Goal: Information Seeking & Learning: Check status

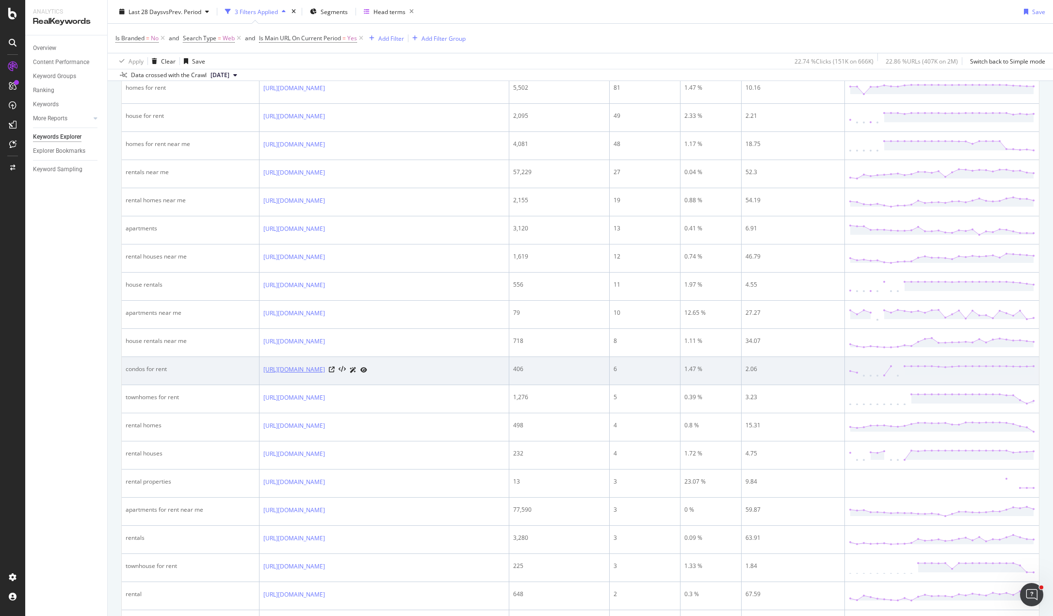
scroll to position [485, 0]
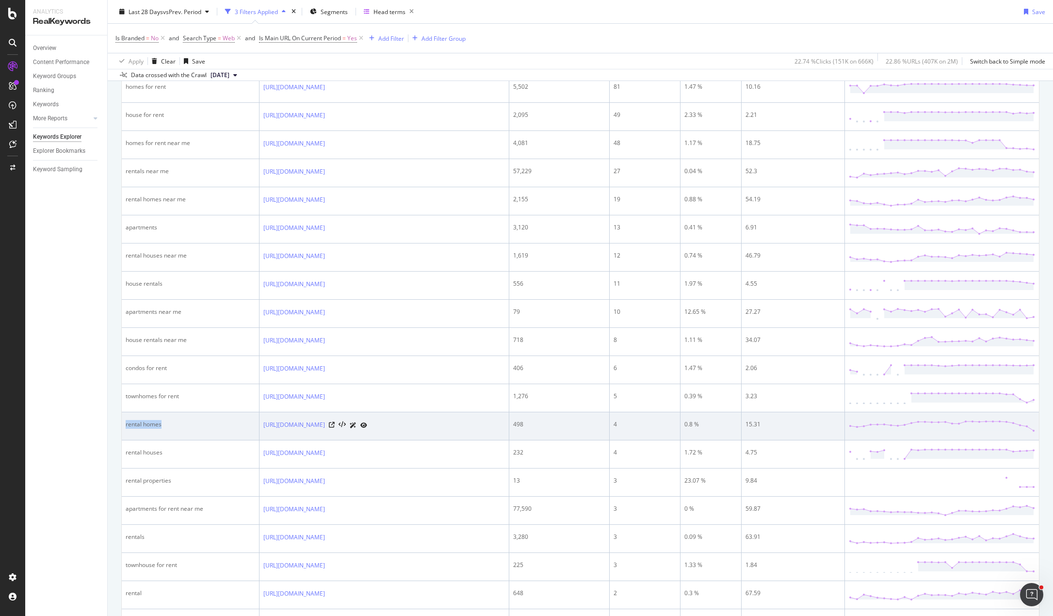
drag, startPoint x: 159, startPoint y: 424, endPoint x: 126, endPoint y: 427, distance: 33.1
click at [126, 427] on div "rental homes" at bounding box center [190, 424] width 129 height 9
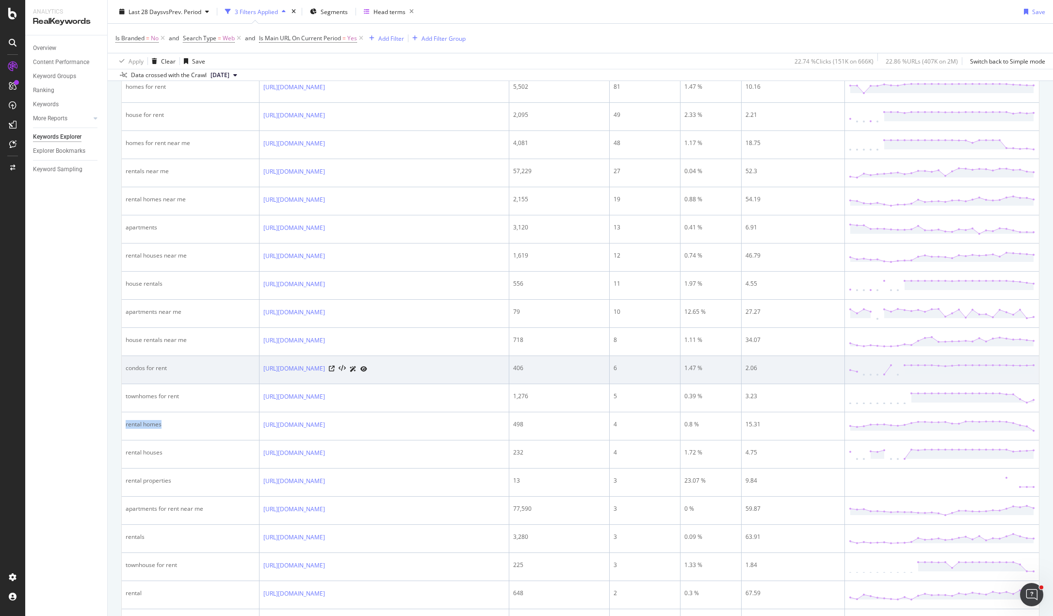
copy div "rental homes"
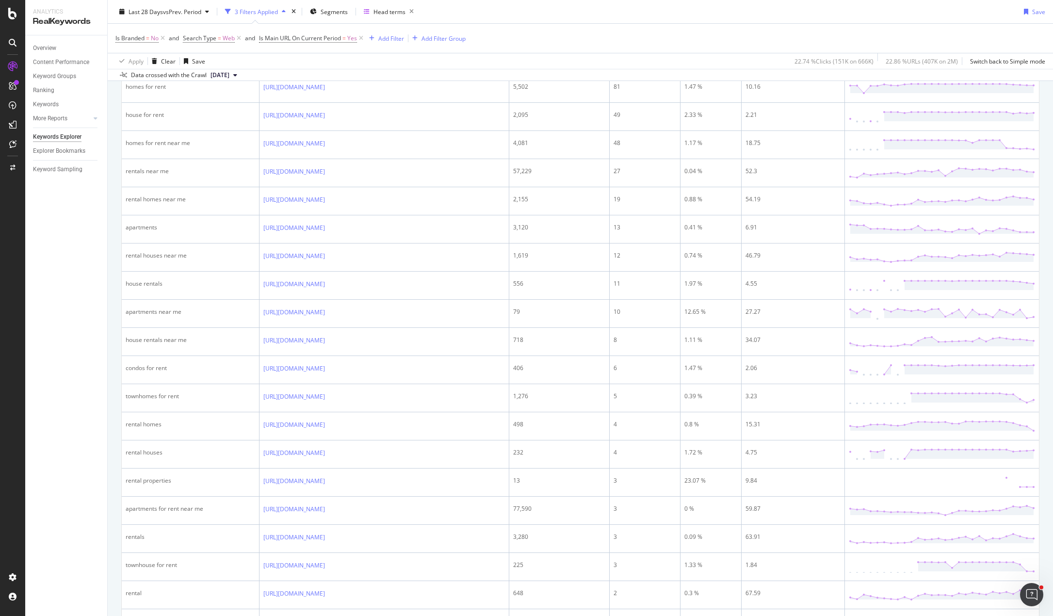
click at [57, 433] on div "Overview Content Performance Keyword Groups Ranking Keywords More Reports Count…" at bounding box center [66, 325] width 82 height 580
click at [75, 459] on div "Overview Content Performance Keyword Groups Ranking Keywords More Reports Count…" at bounding box center [66, 325] width 82 height 580
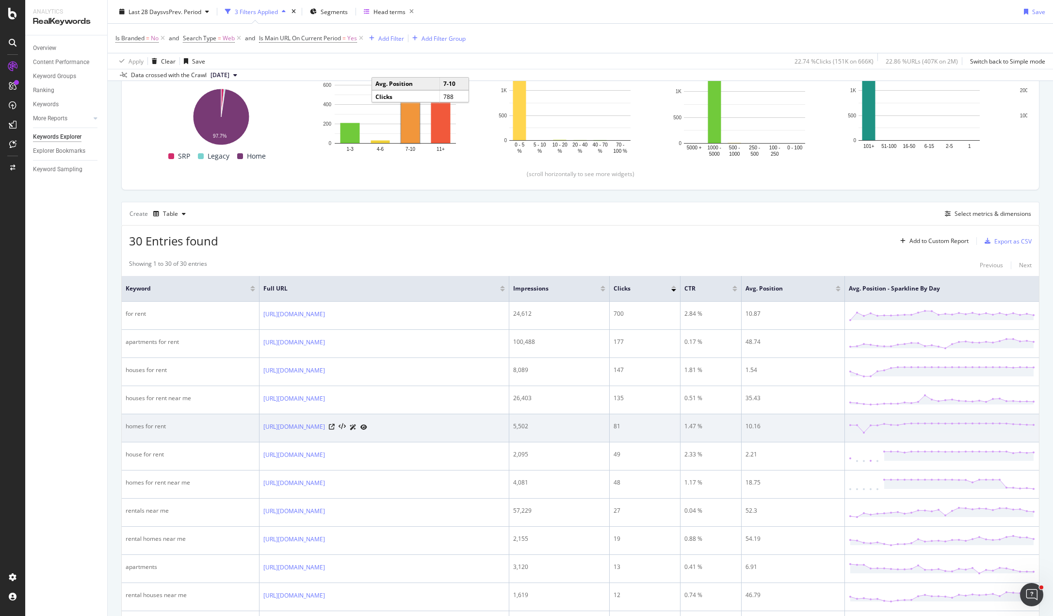
scroll to position [0, 0]
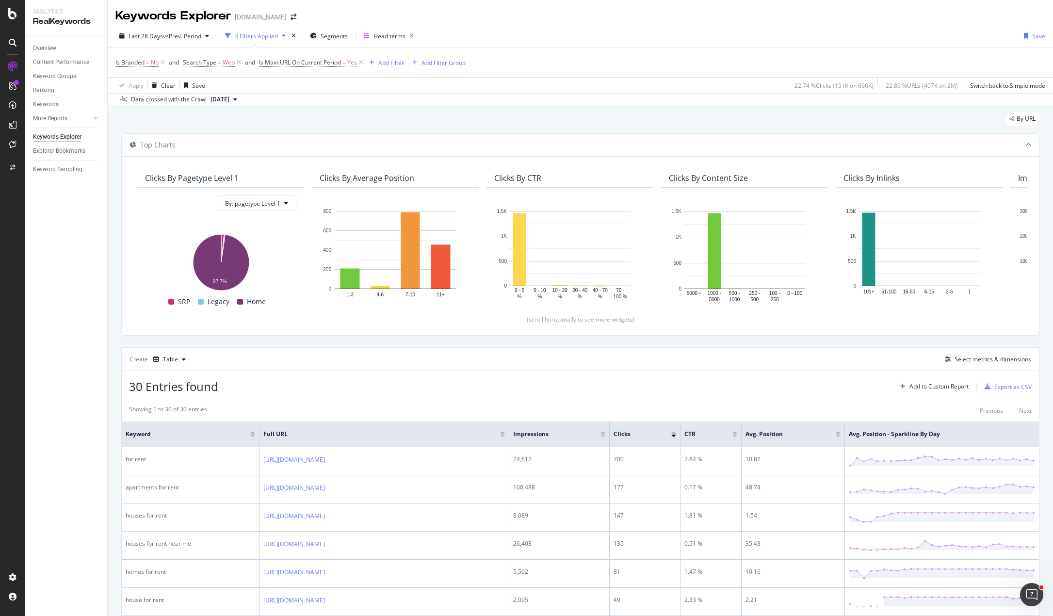
click at [442, 356] on div "Create Table Select metrics & dimensions" at bounding box center [580, 358] width 918 height 23
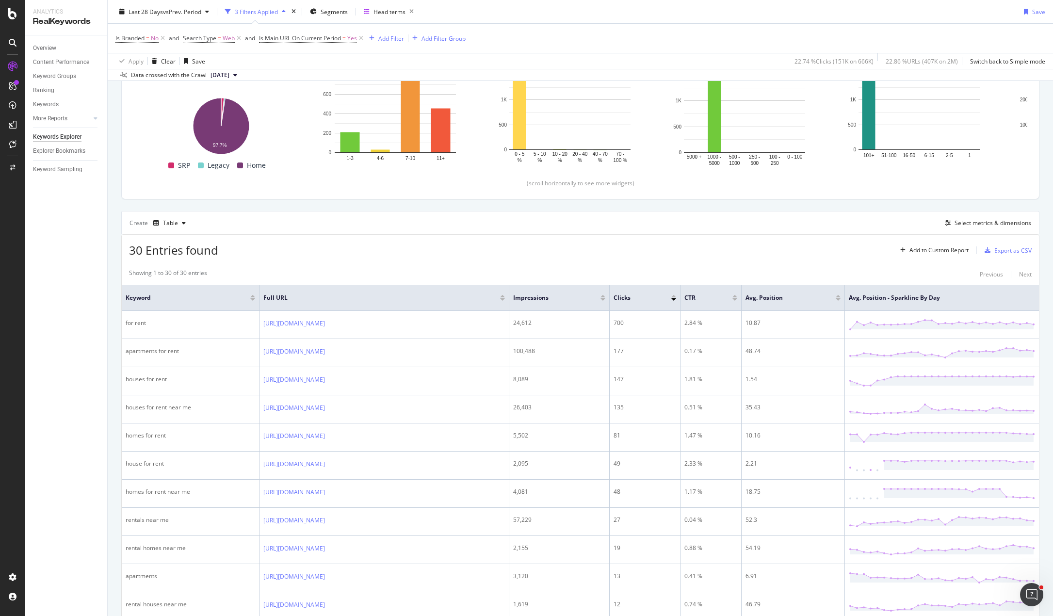
scroll to position [145, 0]
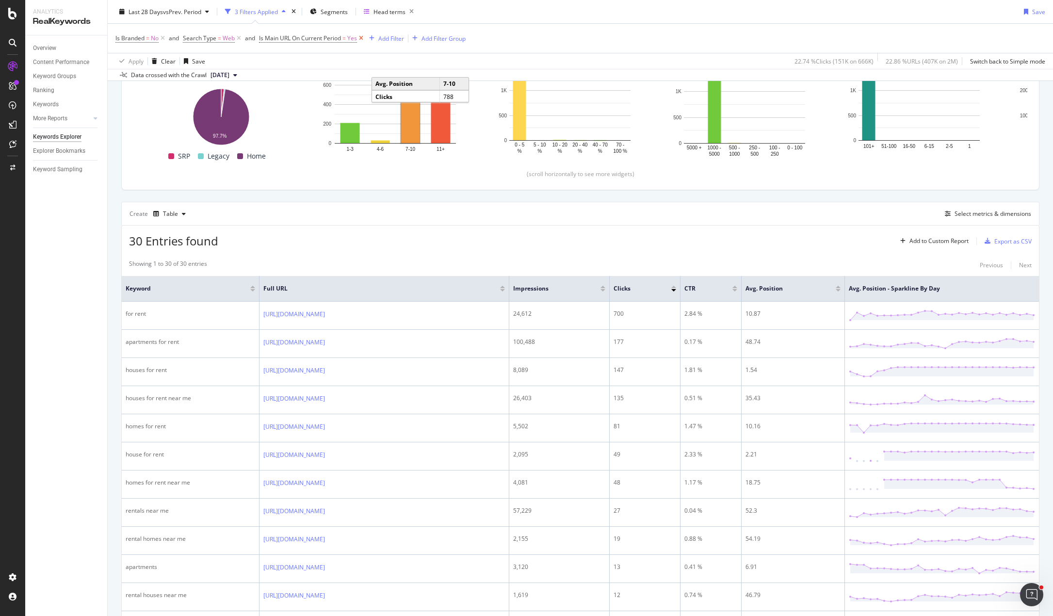
click at [362, 37] on icon at bounding box center [361, 38] width 8 height 10
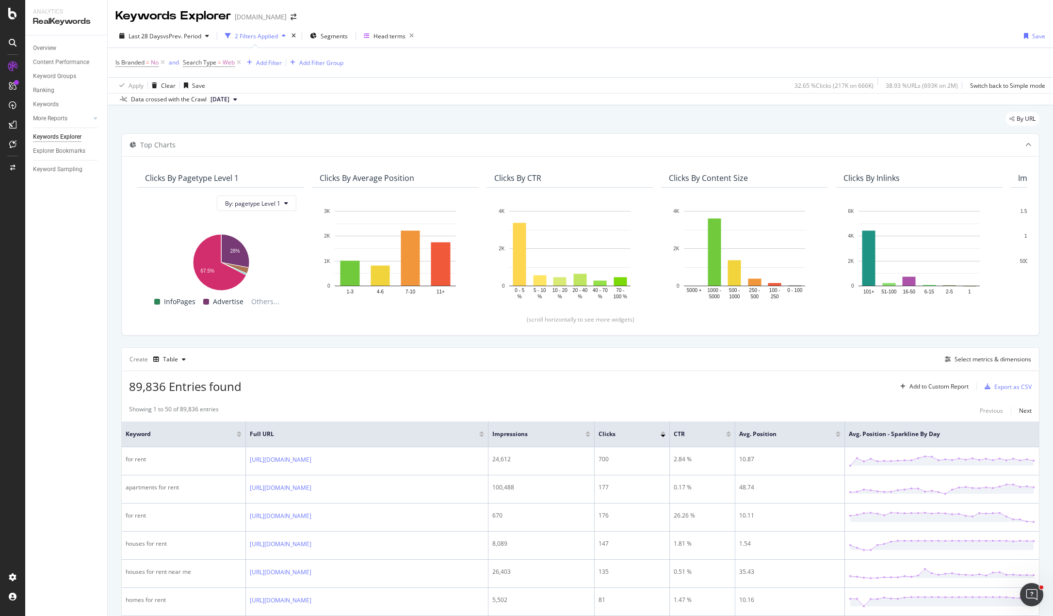
click at [88, 358] on div "Overview Content Performance Keyword Groups Ranking Keywords More Reports Count…" at bounding box center [66, 325] width 82 height 580
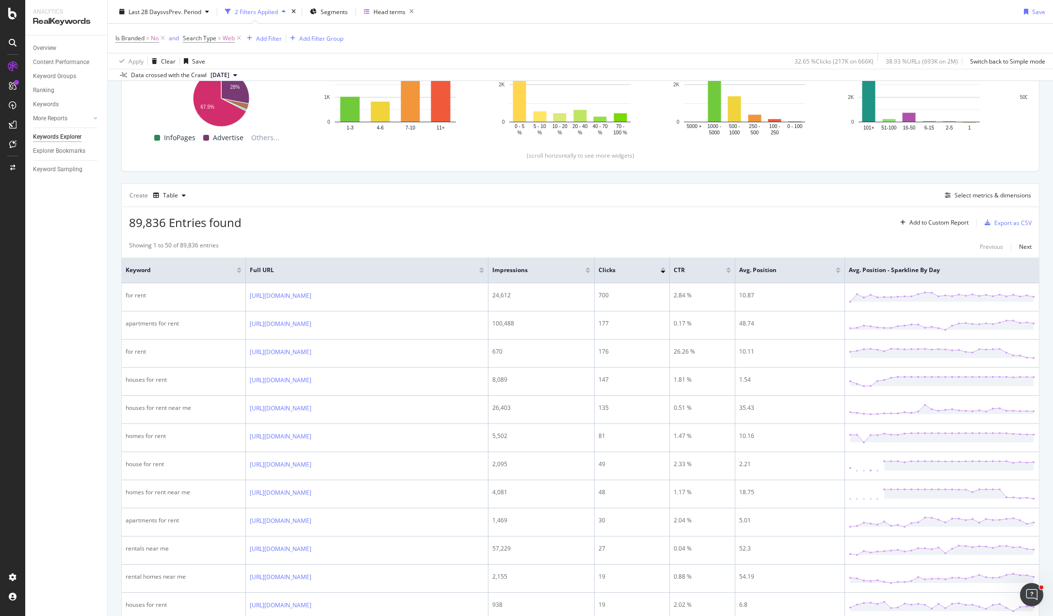
scroll to position [194, 0]
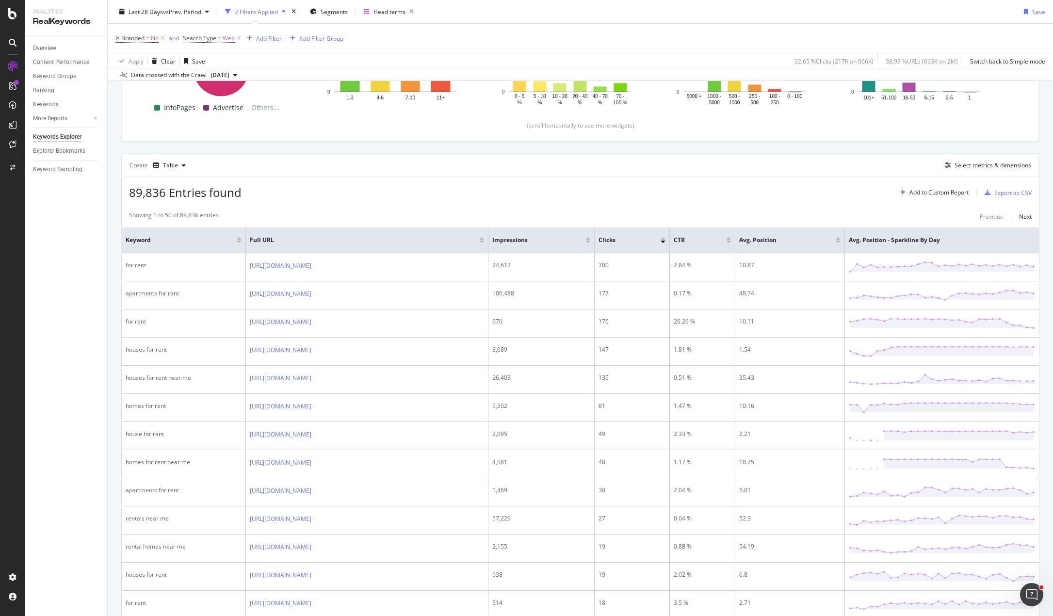
click at [635, 196] on div "89,836 Entries found Add to Custom Report Export as CSV" at bounding box center [580, 189] width 917 height 24
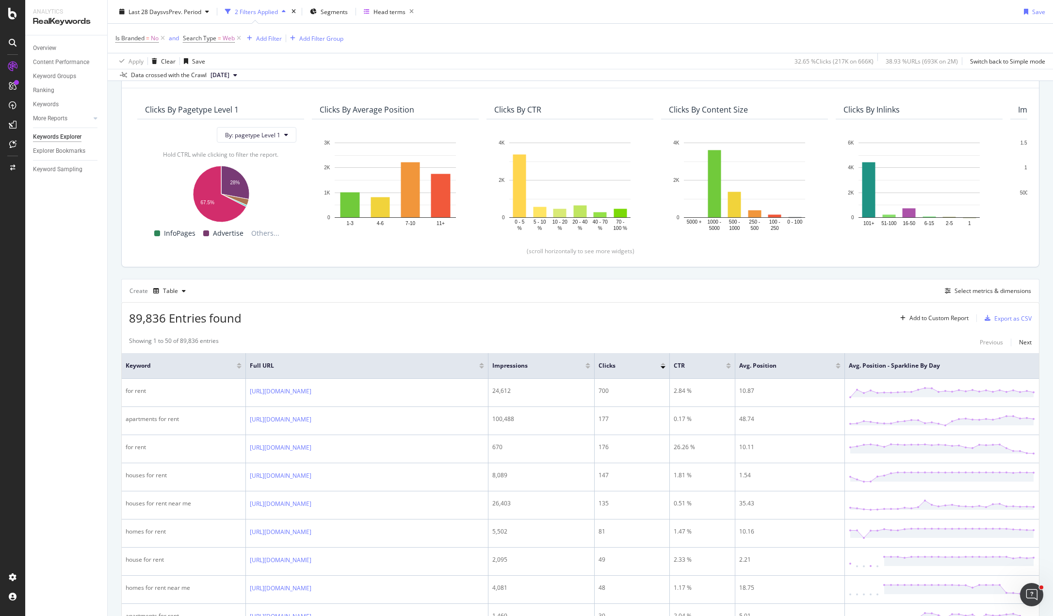
scroll to position [0, 0]
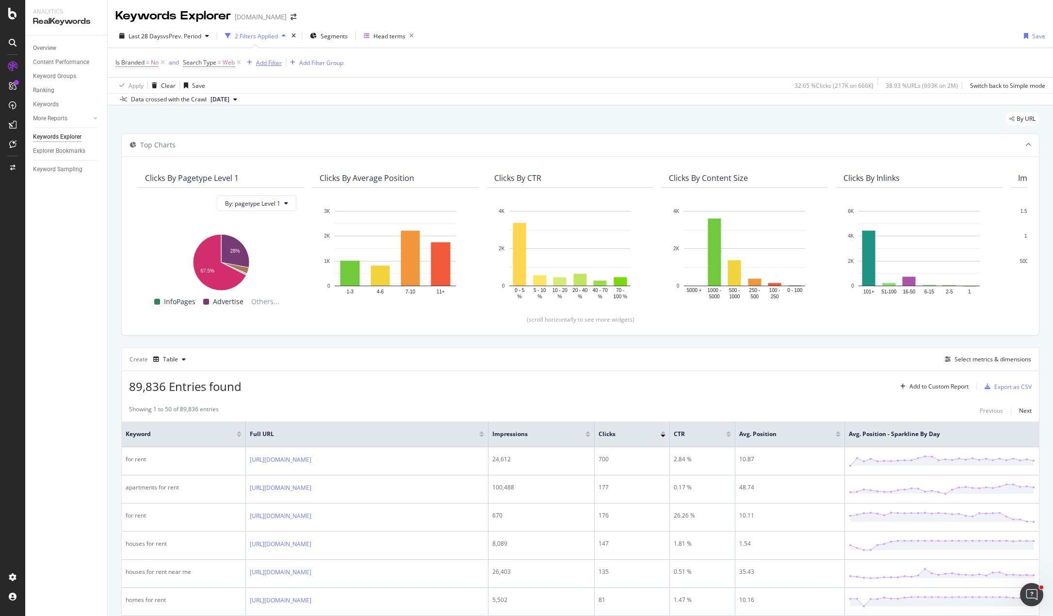
click at [270, 63] on div "Add Filter" at bounding box center [269, 63] width 26 height 8
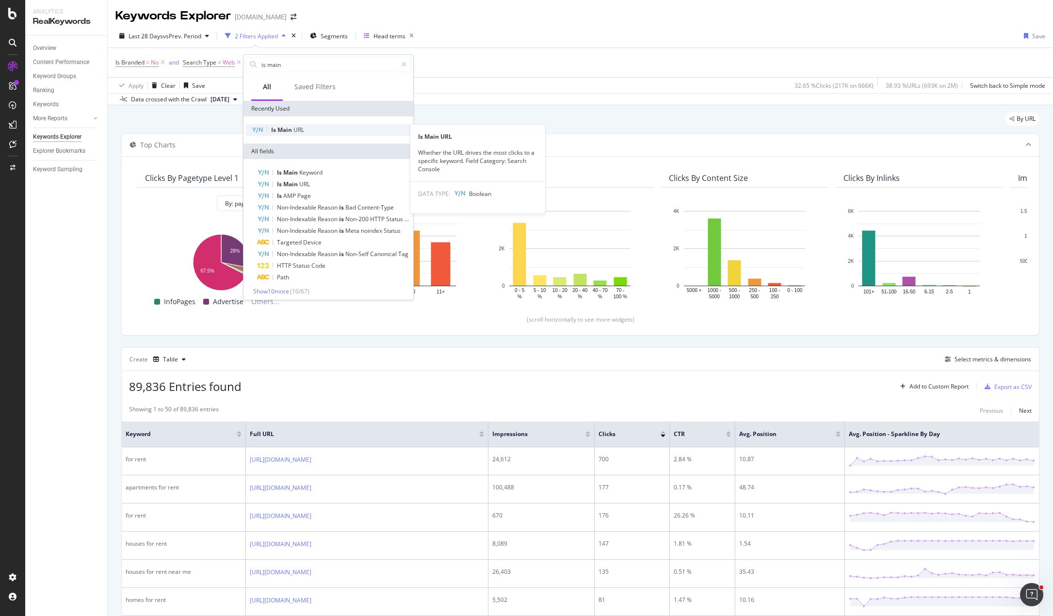
click at [287, 130] on span "Main" at bounding box center [285, 130] width 16 height 8
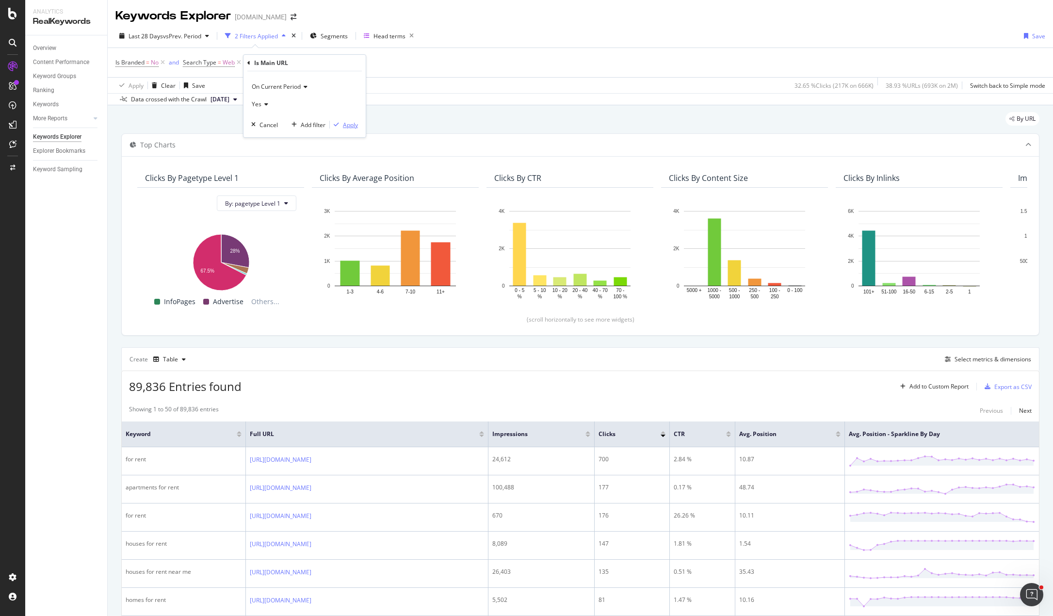
click at [345, 123] on div "Apply" at bounding box center [350, 125] width 15 height 8
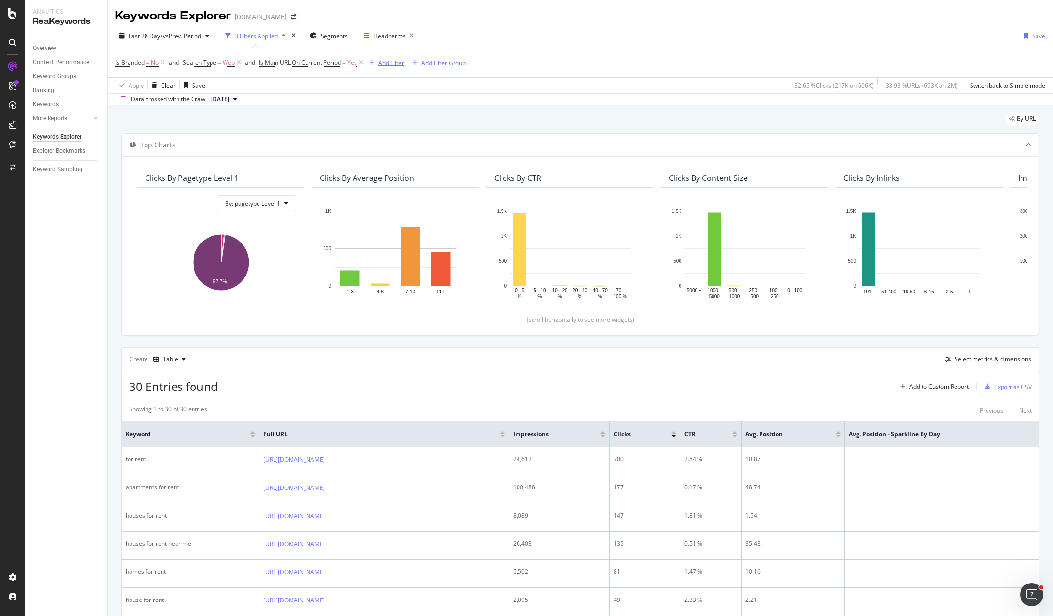
click at [387, 61] on div "Add Filter" at bounding box center [391, 63] width 26 height 8
click at [412, 32] on icon "button" at bounding box center [411, 36] width 12 height 14
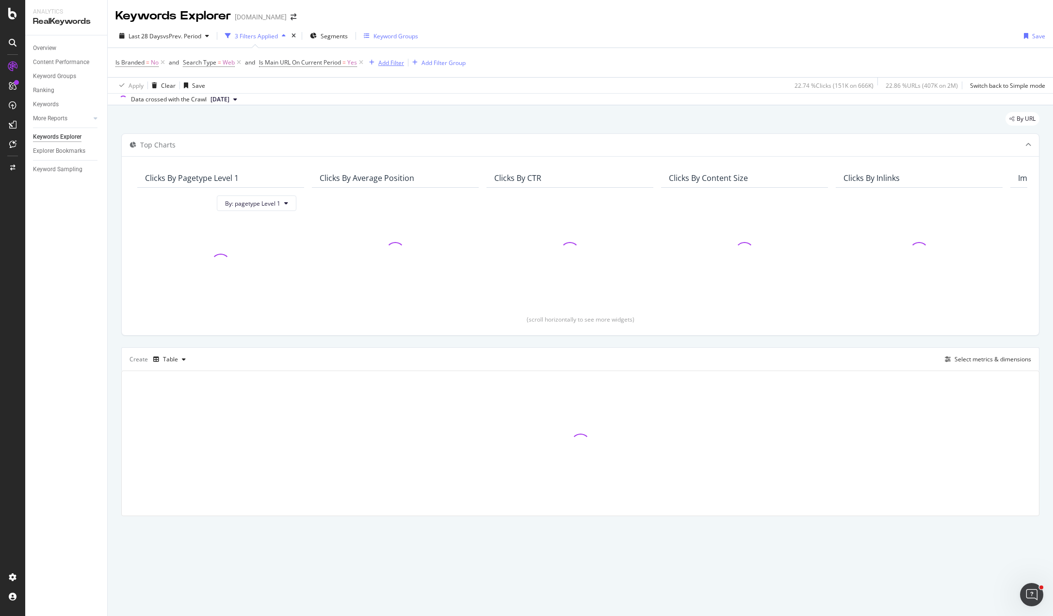
click at [386, 63] on div "Add Filter" at bounding box center [391, 63] width 26 height 8
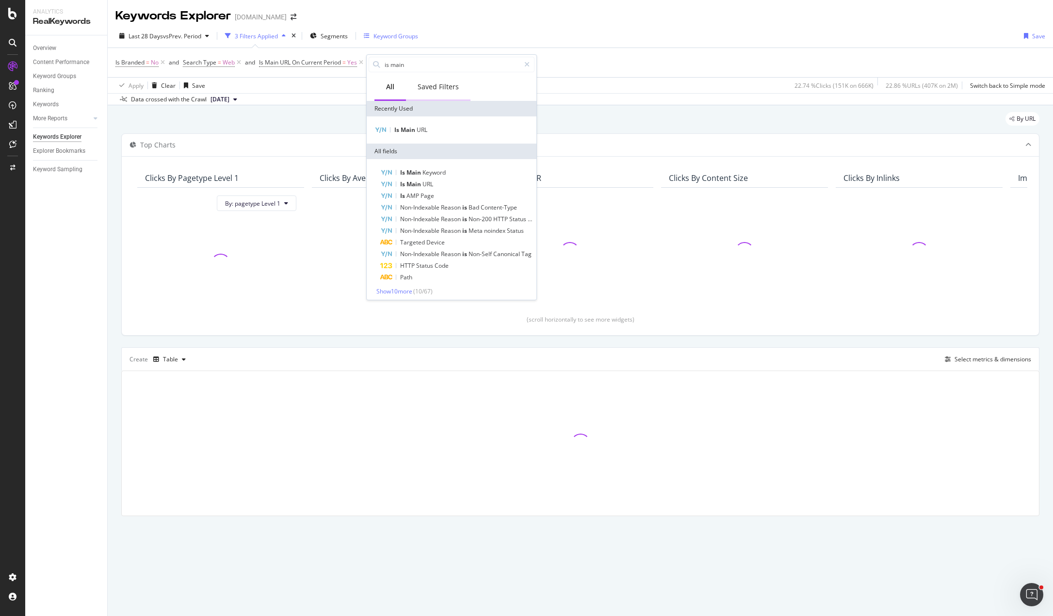
type input "j"
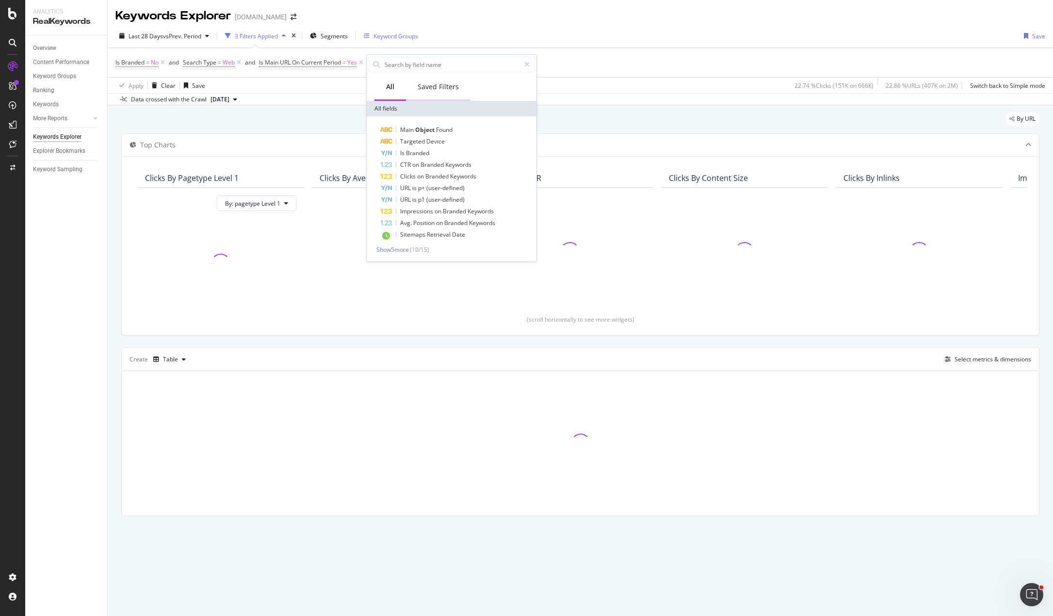
type input "="
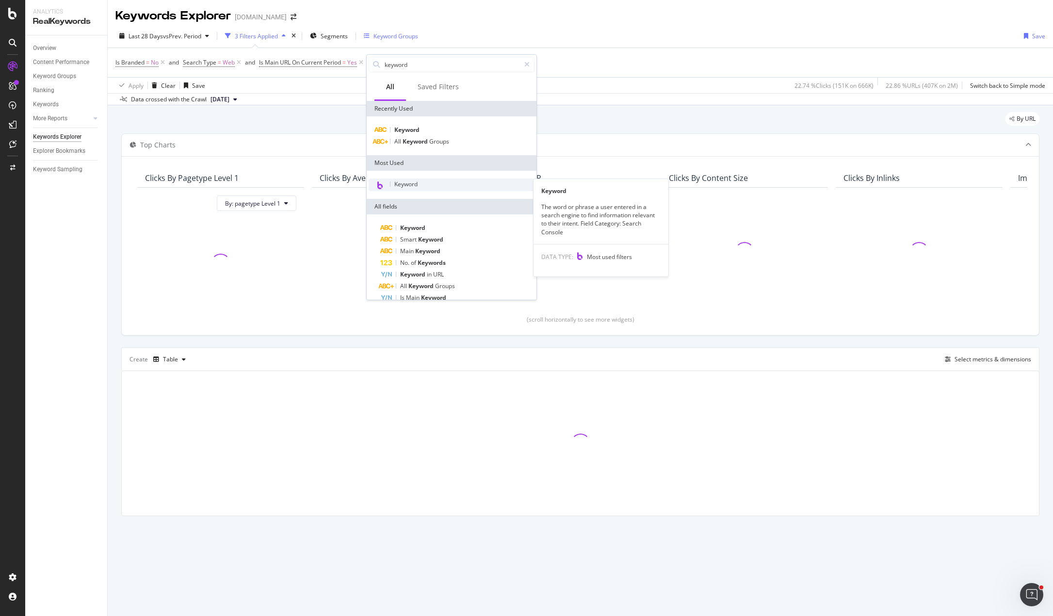
type input "keyword"
click at [408, 184] on span "Keyword" at bounding box center [405, 184] width 23 height 8
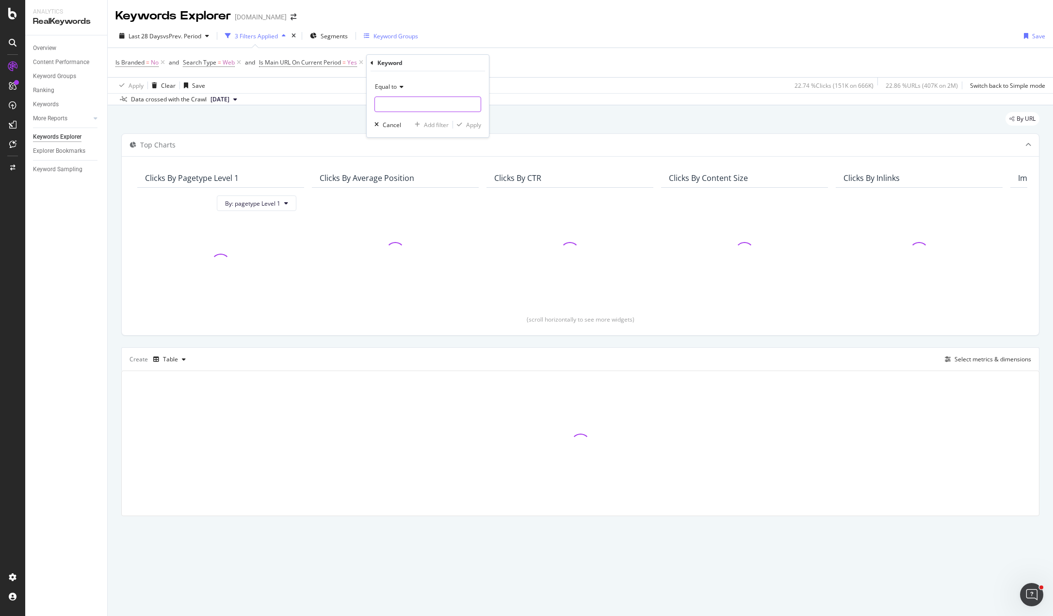
click at [407, 99] on input "text" at bounding box center [428, 104] width 106 height 16
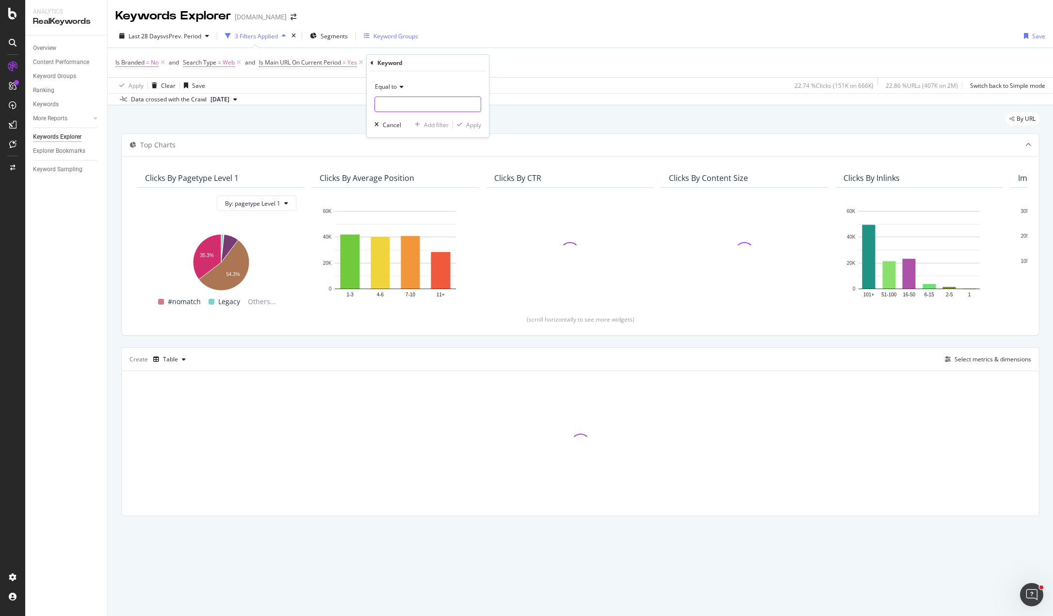
click at [405, 103] on input "text" at bounding box center [428, 104] width 106 height 16
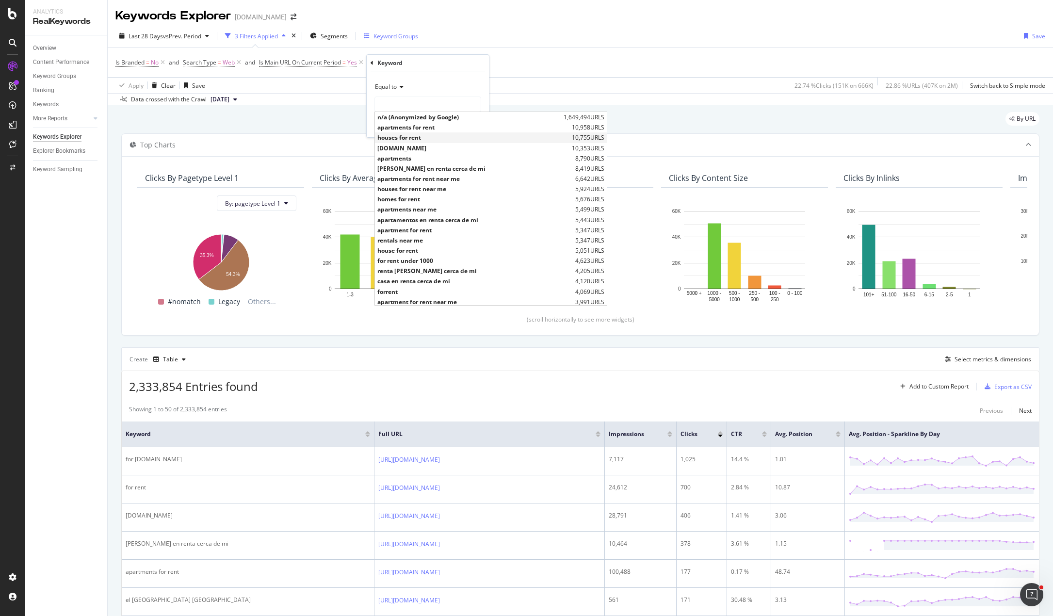
click at [404, 138] on span "houses for rent" at bounding box center [473, 137] width 192 height 8
type input "houses for rent"
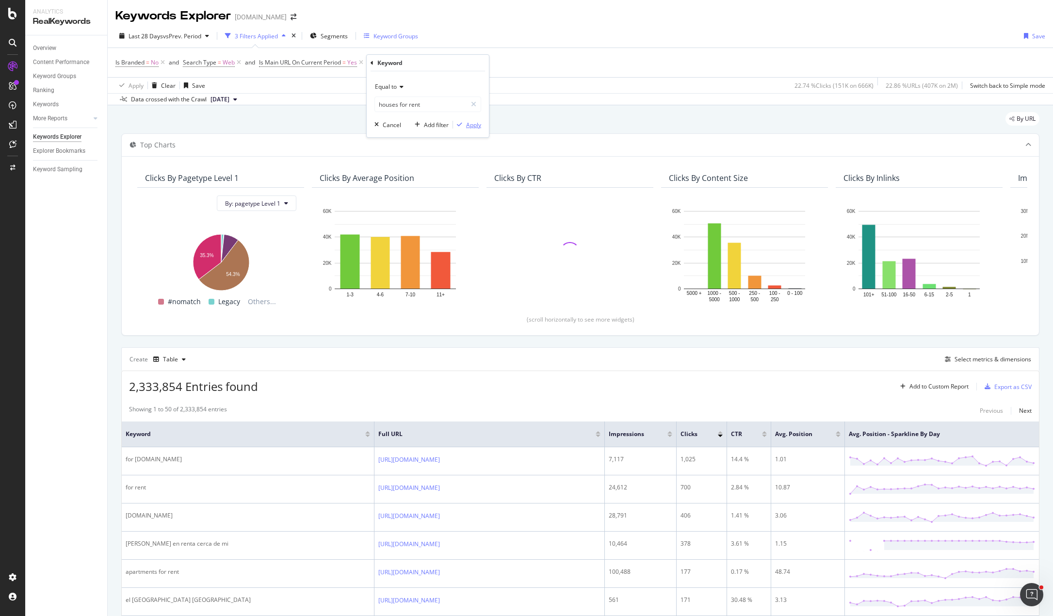
click at [474, 125] on div "Apply" at bounding box center [473, 125] width 15 height 8
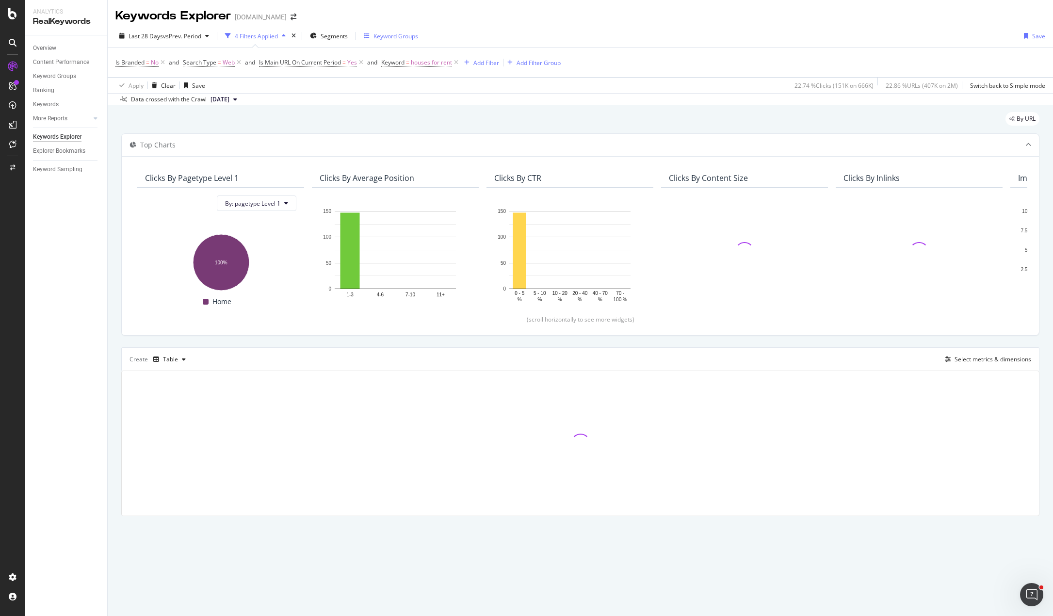
click at [386, 116] on div "By URL" at bounding box center [580, 122] width 918 height 21
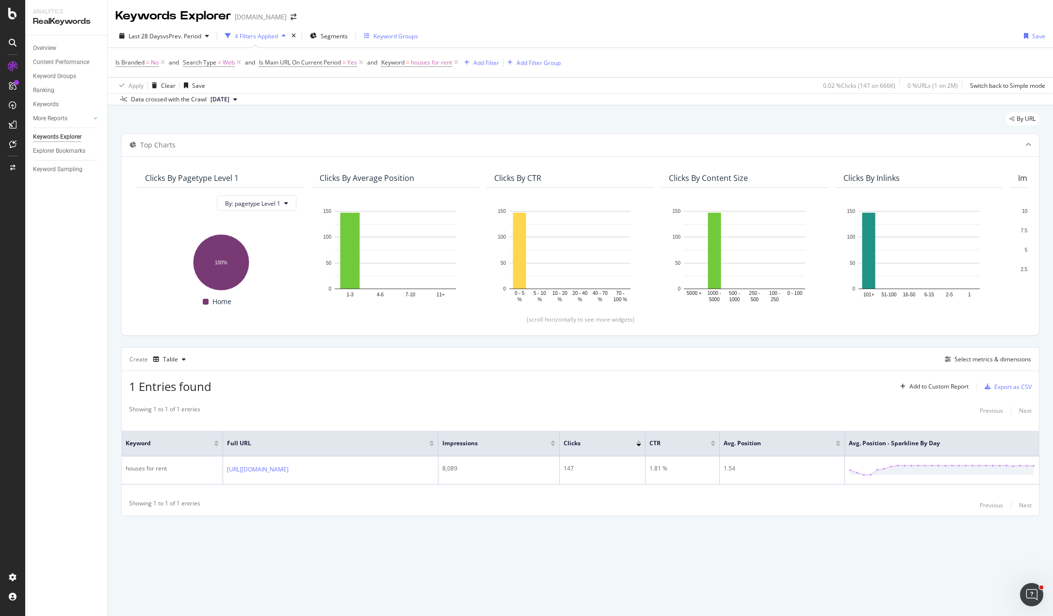
click at [114, 342] on div "By URL Top Charts Clicks By pagetype Level 1 By: pagetype Level 1 Hold CTRL whi…" at bounding box center [580, 327] width 945 height 445
click at [329, 36] on span "Segments" at bounding box center [334, 36] width 27 height 8
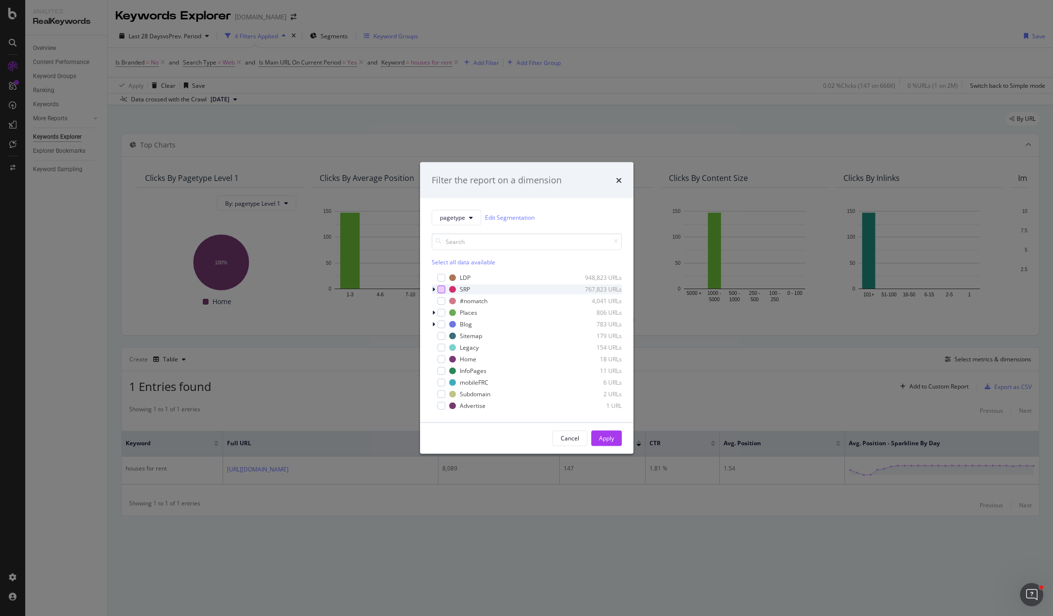
click at [444, 289] on div "modal" at bounding box center [441, 289] width 8 height 8
click at [601, 440] on div "Apply" at bounding box center [606, 438] width 15 height 8
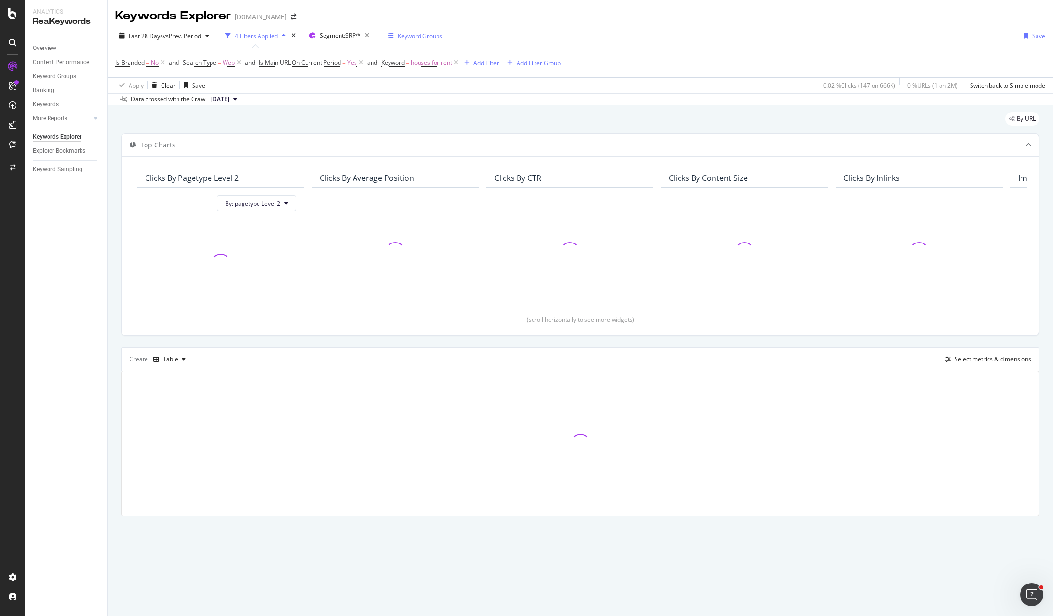
click at [110, 206] on div "By URL Top Charts Clicks By pagetype Level 2 By: pagetype Level 2 Clicks By Ave…" at bounding box center [580, 327] width 945 height 445
click at [280, 118] on div "By URL" at bounding box center [580, 122] width 918 height 21
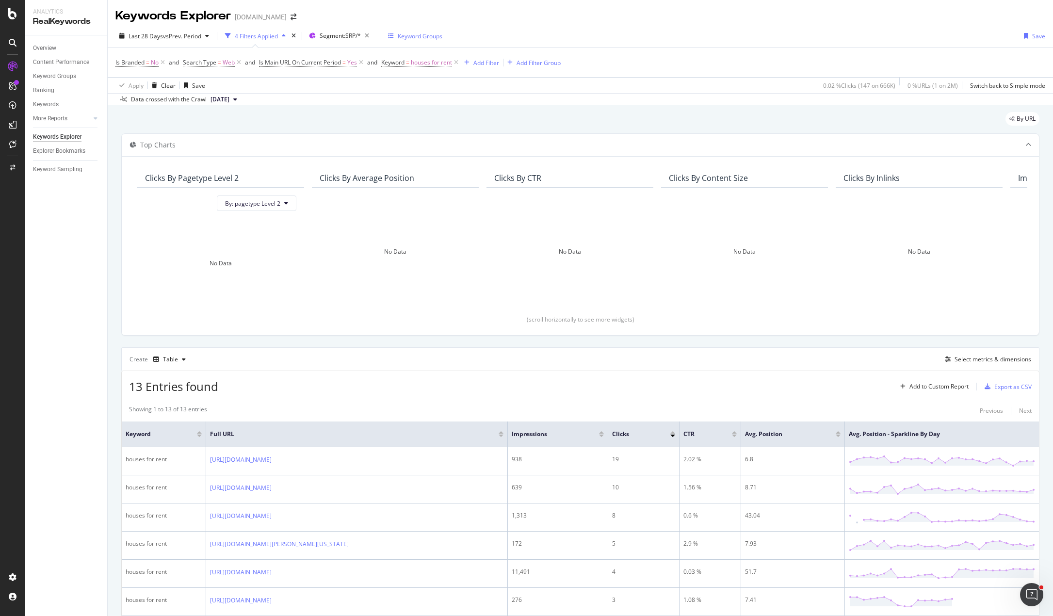
click at [79, 326] on div "Overview Content Performance Keyword Groups Ranking Keywords More Reports Count…" at bounding box center [66, 325] width 82 height 580
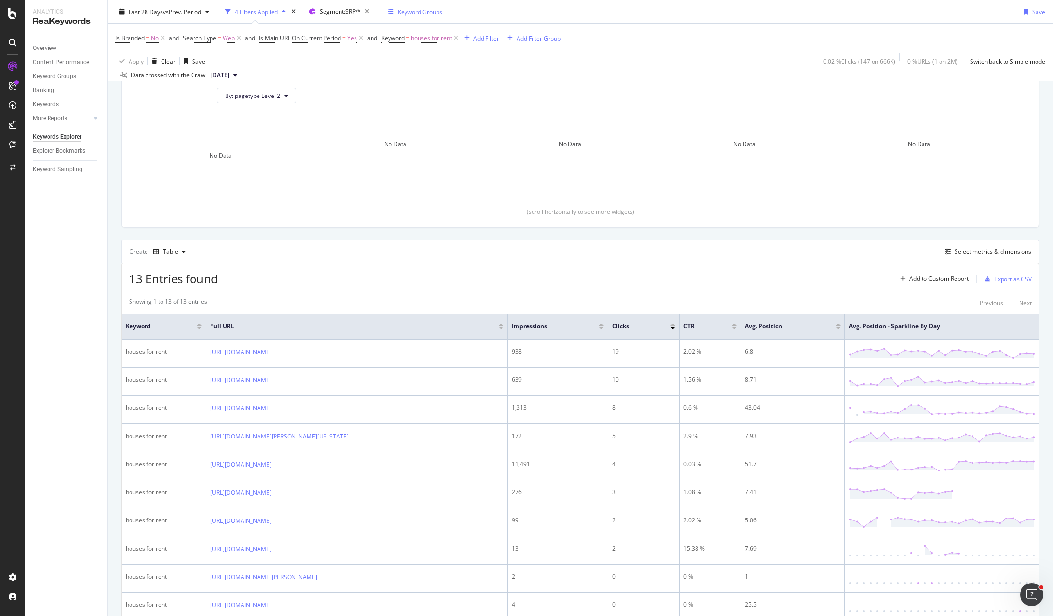
scroll to position [145, 0]
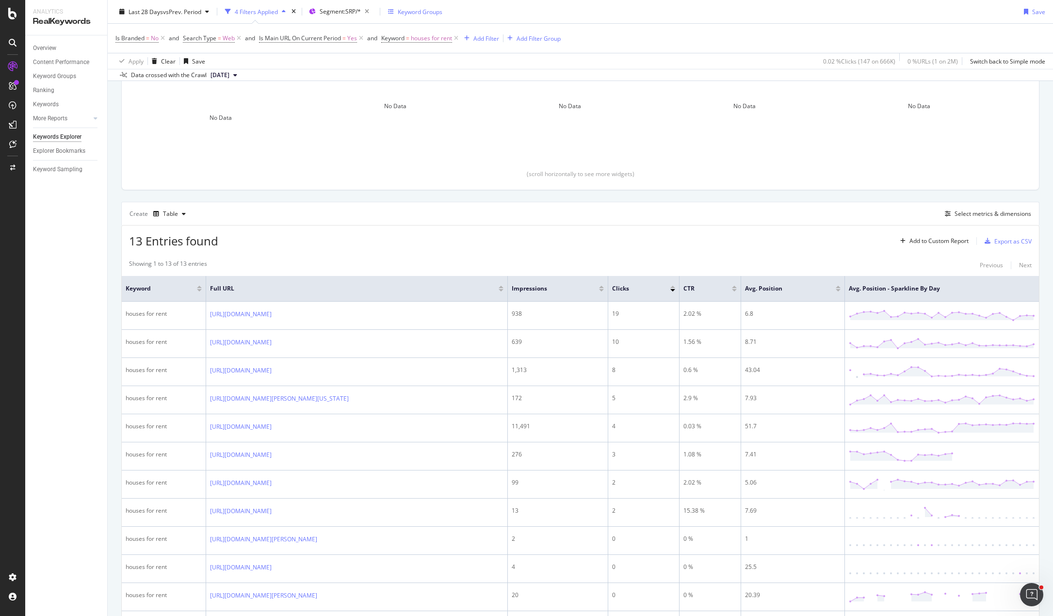
drag, startPoint x: 53, startPoint y: 416, endPoint x: 63, endPoint y: 411, distance: 10.6
click at [53, 416] on div "Overview Content Performance Keyword Groups Ranking Keywords More Reports Count…" at bounding box center [66, 325] width 82 height 580
drag, startPoint x: 614, startPoint y: 238, endPoint x: 606, endPoint y: 162, distance: 75.6
click at [610, 192] on div "Top Charts Clicks By pagetype Level 2 By: pagetype Level 2 No Data Clicks By Av…" at bounding box center [580, 338] width 918 height 701
click at [653, 222] on div "Create Table Select metrics & dimensions" at bounding box center [580, 213] width 918 height 23
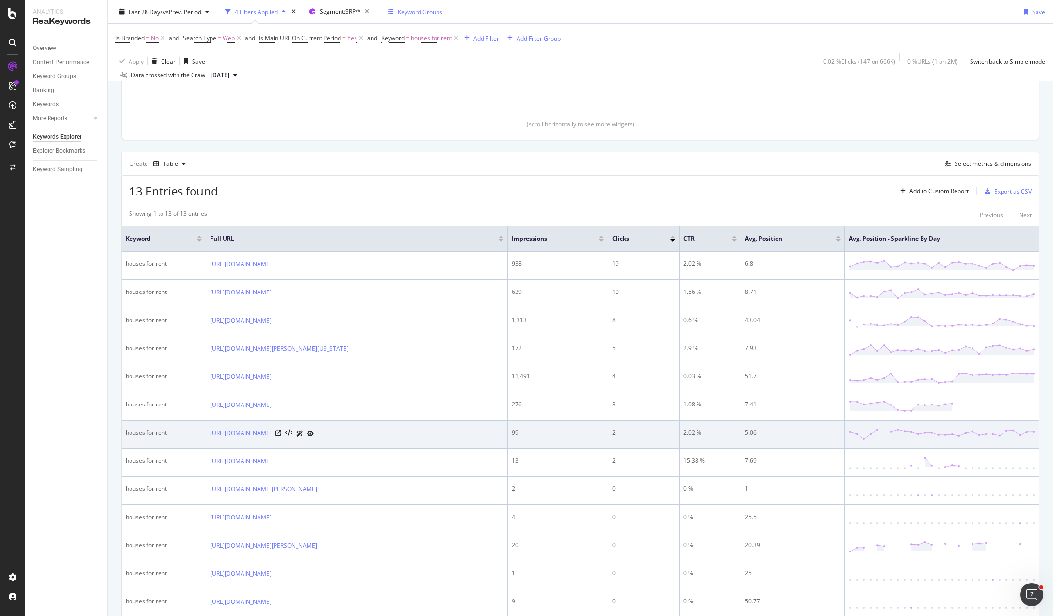
scroll to position [267, 0]
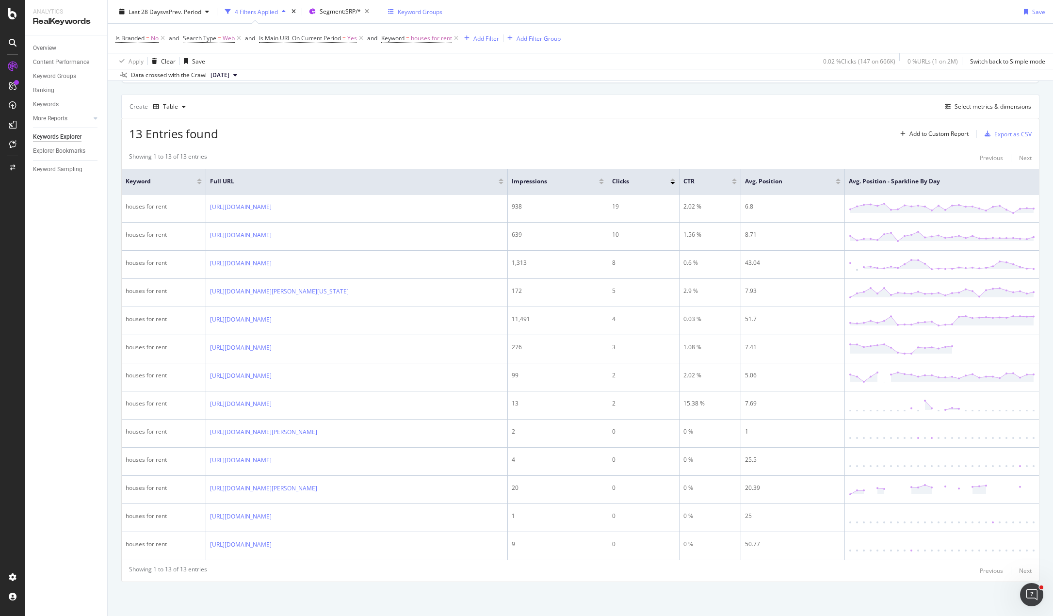
click at [400, 127] on div "13 Entries found Add to Custom Report Export as CSV" at bounding box center [580, 130] width 917 height 24
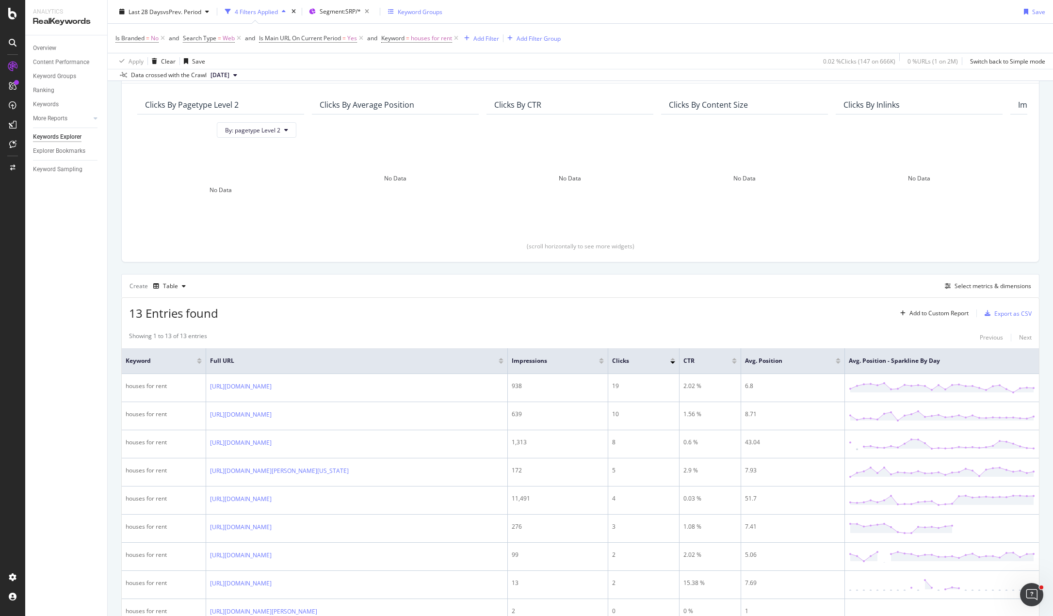
scroll to position [0, 0]
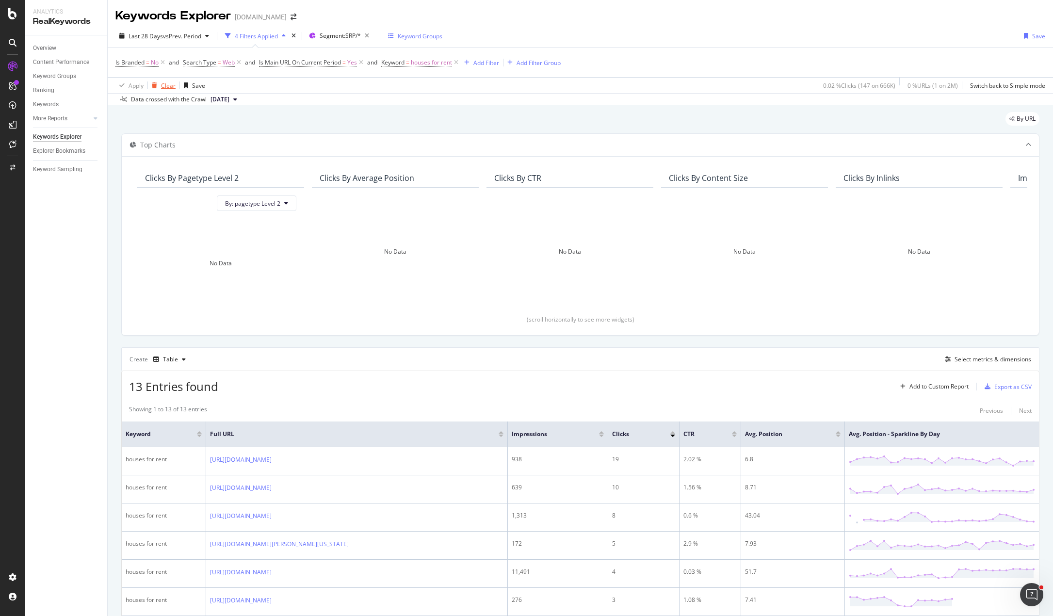
click at [159, 87] on div "button" at bounding box center [154, 85] width 13 height 6
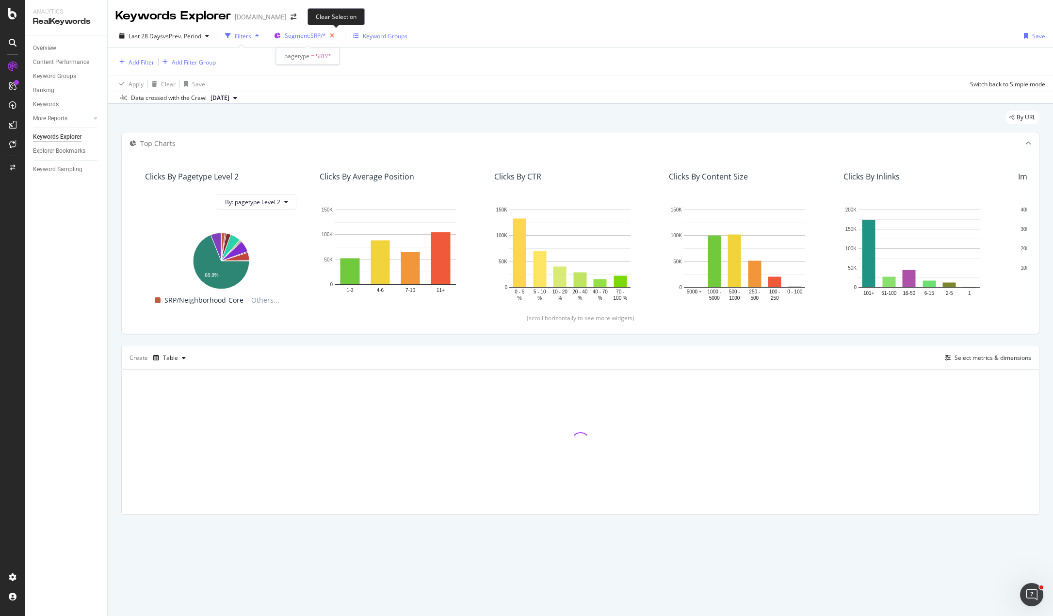
click at [336, 33] on icon "button" at bounding box center [332, 36] width 12 height 14
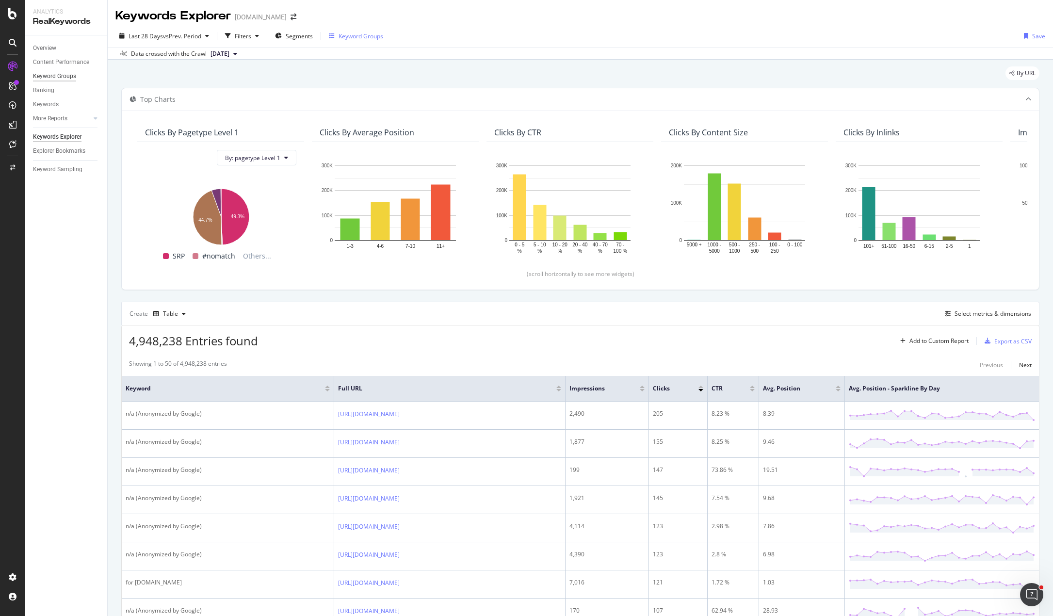
click at [54, 75] on div "Keyword Groups" at bounding box center [54, 76] width 43 height 10
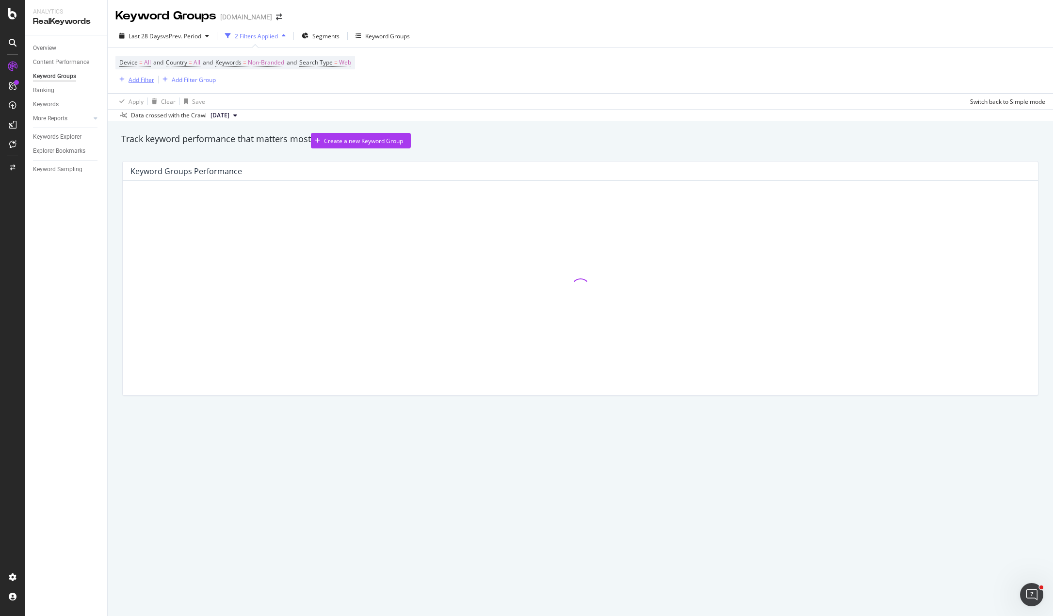
click at [144, 78] on div "Add Filter" at bounding box center [141, 80] width 26 height 8
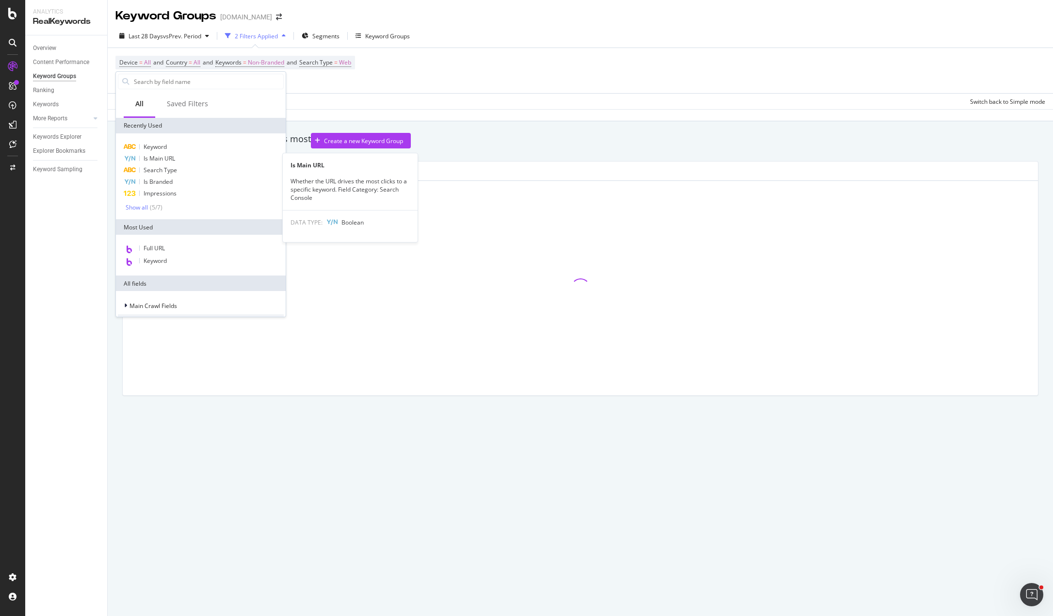
drag, startPoint x: 171, startPoint y: 157, endPoint x: 185, endPoint y: 157, distance: 14.1
click at [171, 156] on span "Is Main URL" at bounding box center [160, 158] width 32 height 8
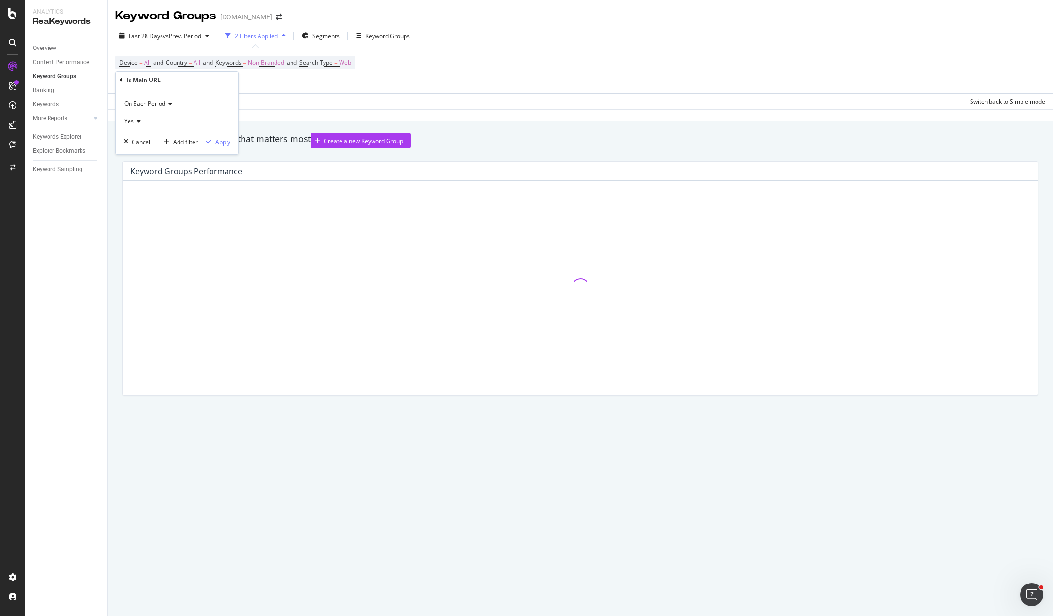
click at [218, 140] on div "Apply" at bounding box center [222, 142] width 15 height 8
click at [62, 228] on div "Overview Content Performance Keyword Groups Ranking Keywords More Reports Count…" at bounding box center [66, 325] width 82 height 580
click at [461, 89] on div "Device = All and Country = All and Keywords = Non-Branded and Search Type = Web…" at bounding box center [580, 71] width 930 height 47
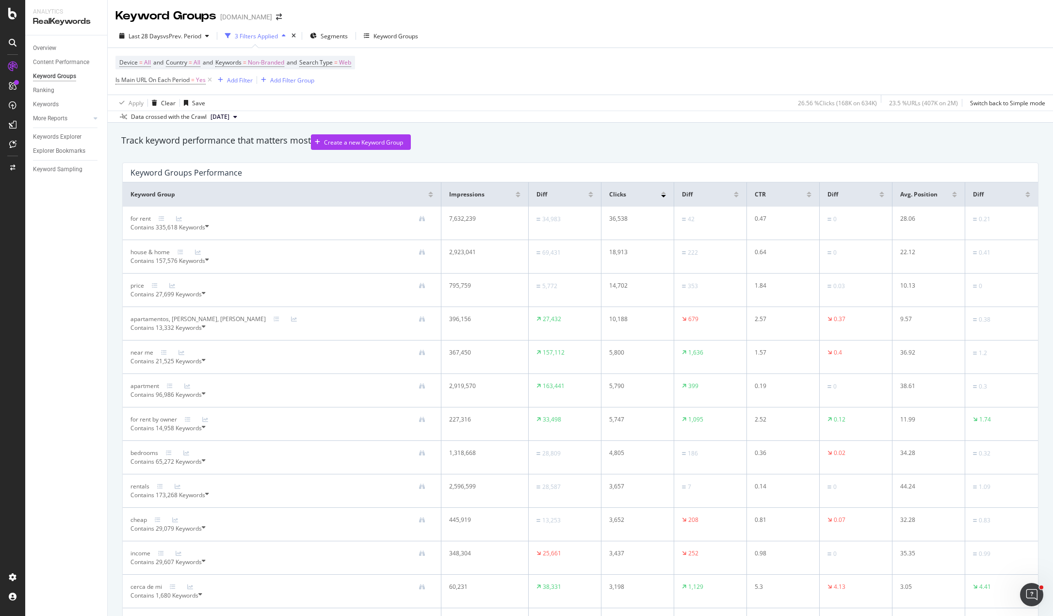
click at [505, 65] on div "Device = All and Country = All and Keywords = Non-Branded and Search Type = Web…" at bounding box center [580, 71] width 930 height 47
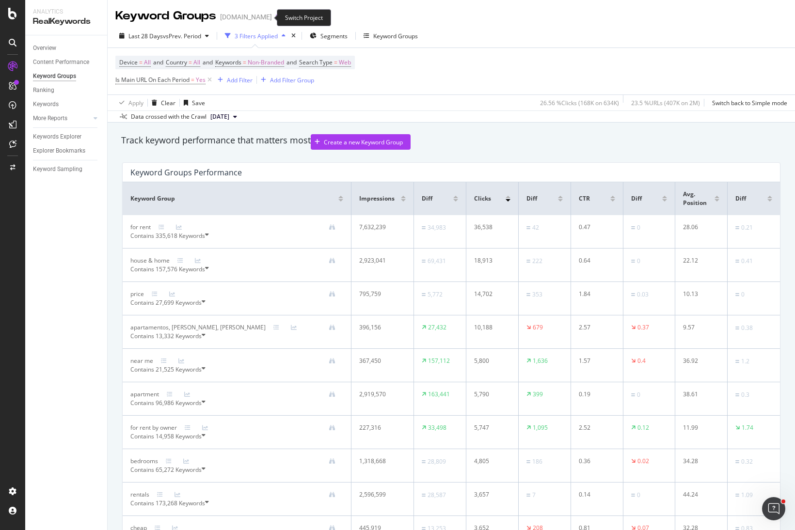
click at [276, 20] on icon "arrow-right-arrow-left" at bounding box center [279, 17] width 6 height 7
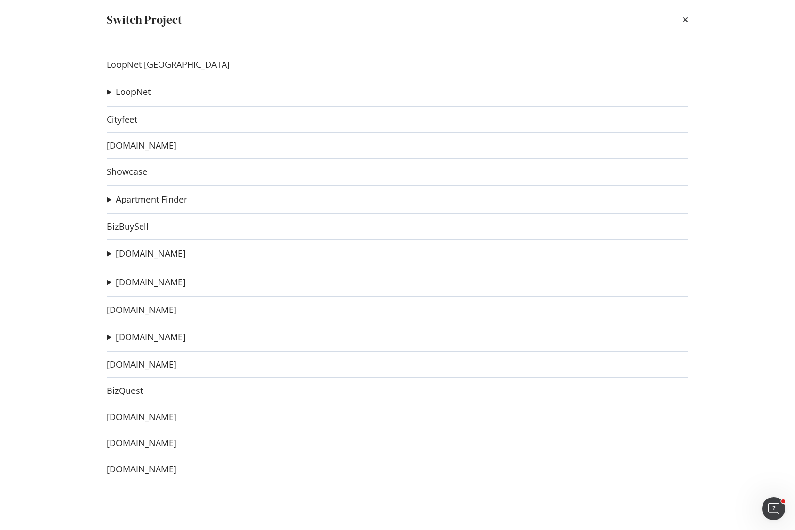
click at [149, 282] on link "[DOMAIN_NAME]" at bounding box center [151, 282] width 70 height 10
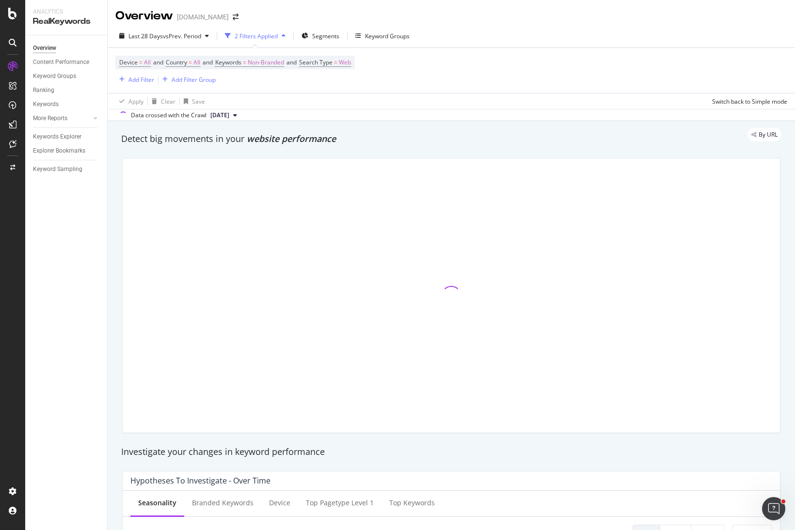
click at [422, 81] on div "Device = All and Country = All and Keywords = Non-Branded and Search Type = Web…" at bounding box center [451, 70] width 672 height 45
click at [49, 128] on div "LogAnalyzer" at bounding box center [55, 127] width 38 height 10
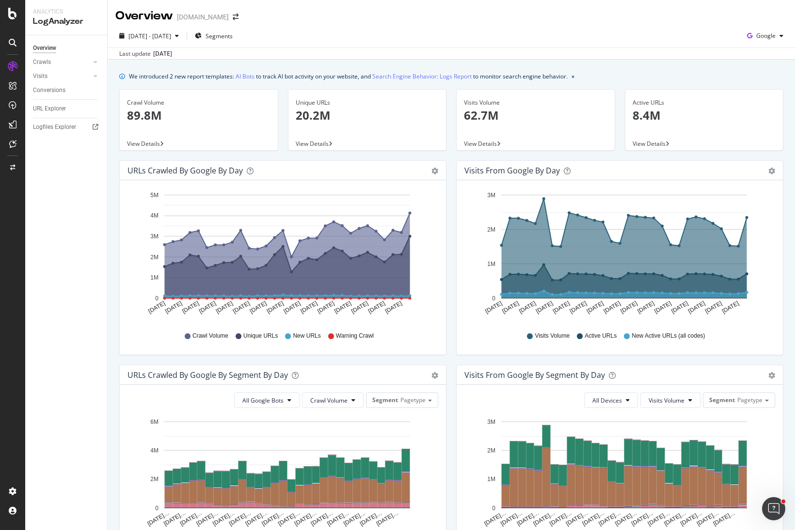
click at [556, 49] on div "Last update [DATE]" at bounding box center [452, 54] width 688 height 12
click at [44, 62] on div "Crawls" at bounding box center [42, 62] width 18 height 10
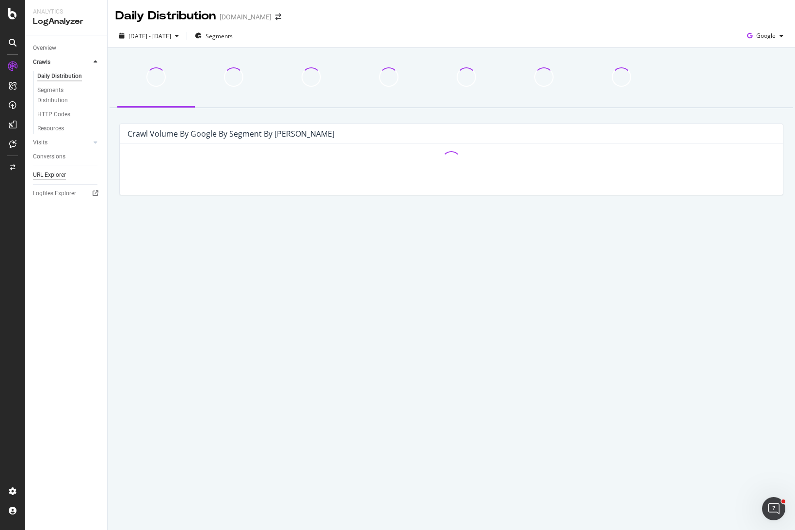
click at [47, 175] on div "URL Explorer" at bounding box center [49, 175] width 33 height 10
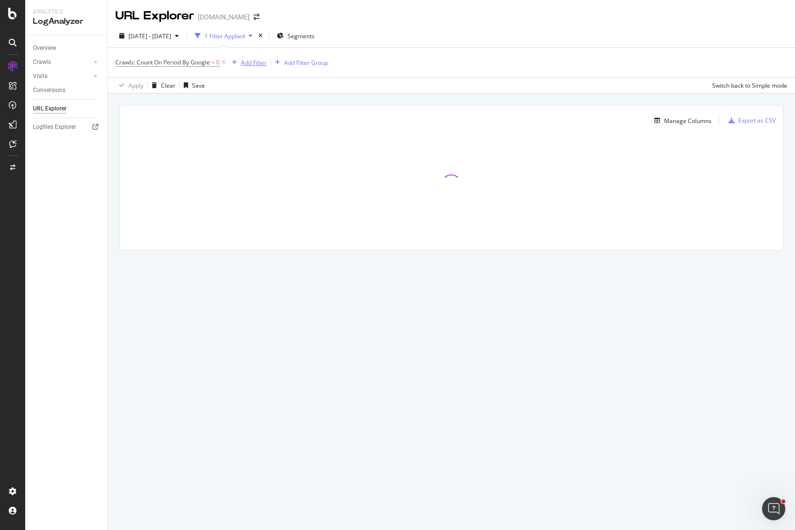
click at [251, 59] on div "Add Filter" at bounding box center [254, 63] width 26 height 8
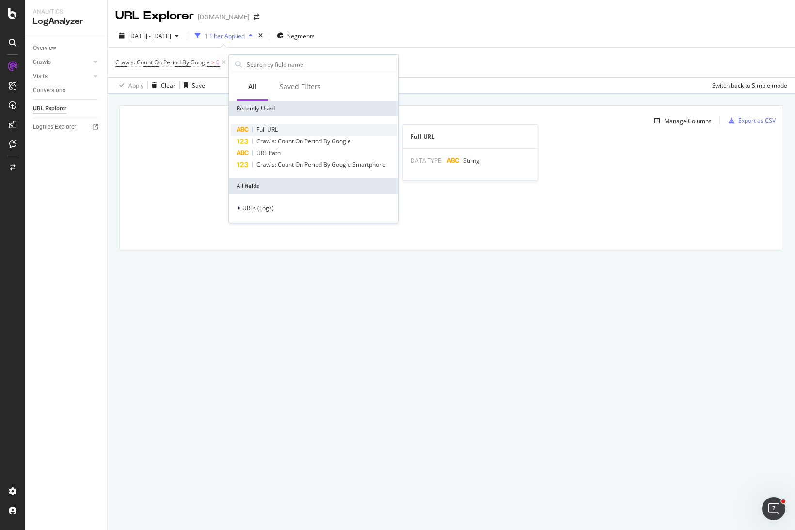
click at [278, 132] on span "Full URL" at bounding box center [266, 130] width 21 height 8
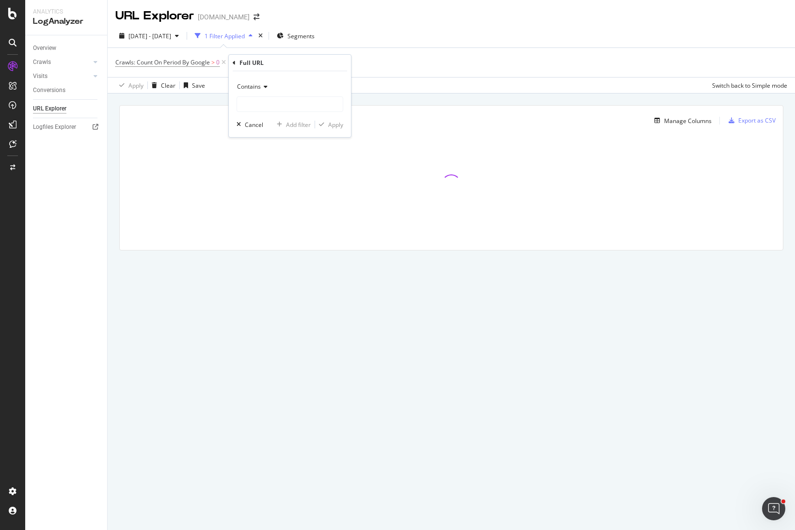
click at [260, 83] on span "Contains" at bounding box center [249, 86] width 24 height 8
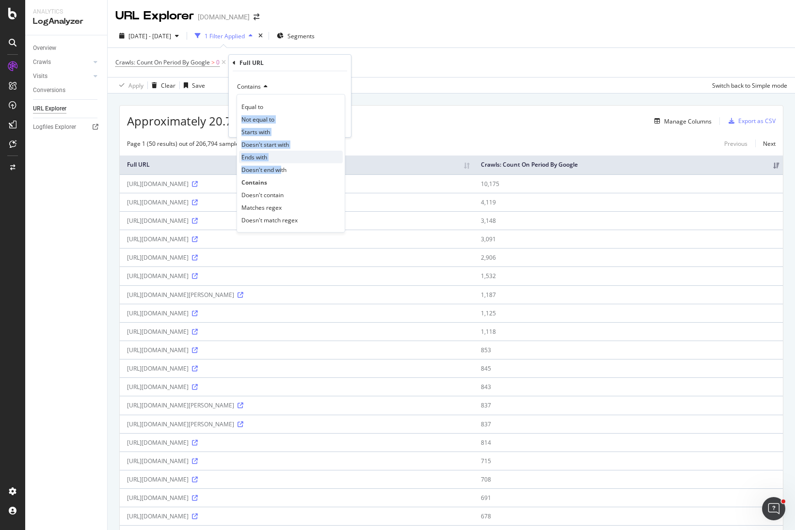
drag, startPoint x: 267, startPoint y: 107, endPoint x: 282, endPoint y: 162, distance: 57.2
click at [281, 163] on div "Equal to Not equal to Starts with Doesn't start with Ends with Doesn't end with…" at bounding box center [291, 163] width 109 height 139
click at [272, 182] on div "Contains" at bounding box center [291, 182] width 104 height 13
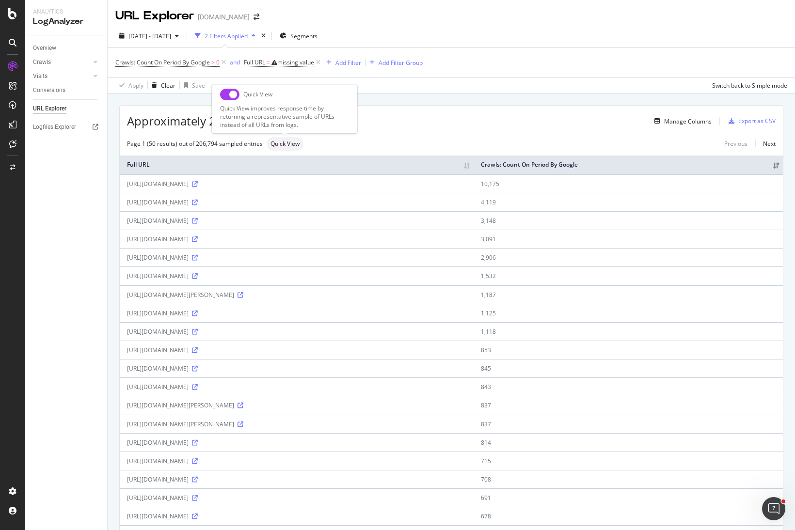
click at [232, 93] on input "checkbox" at bounding box center [229, 95] width 19 height 12
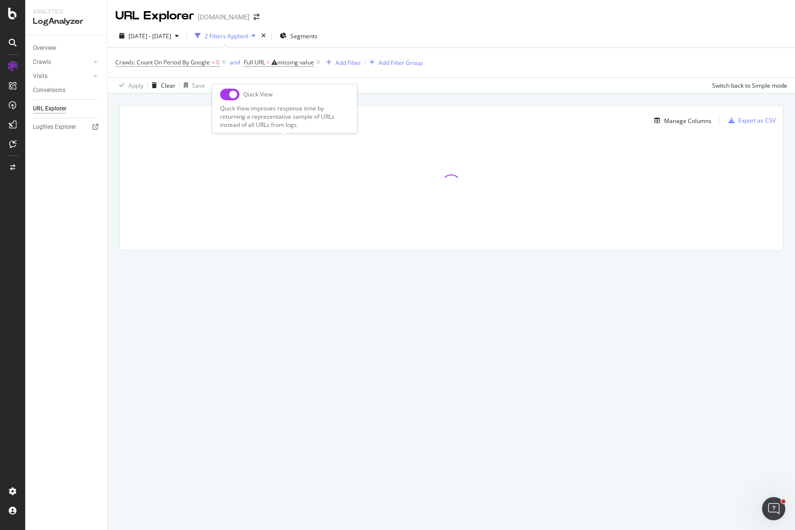
click at [229, 95] on input "checkbox" at bounding box center [229, 95] width 19 height 12
checkbox input "true"
click at [291, 64] on div "missing value" at bounding box center [295, 62] width 37 height 8
click at [269, 99] on input "text" at bounding box center [306, 103] width 106 height 16
paste input "[URL][DOMAIN_NAME]"
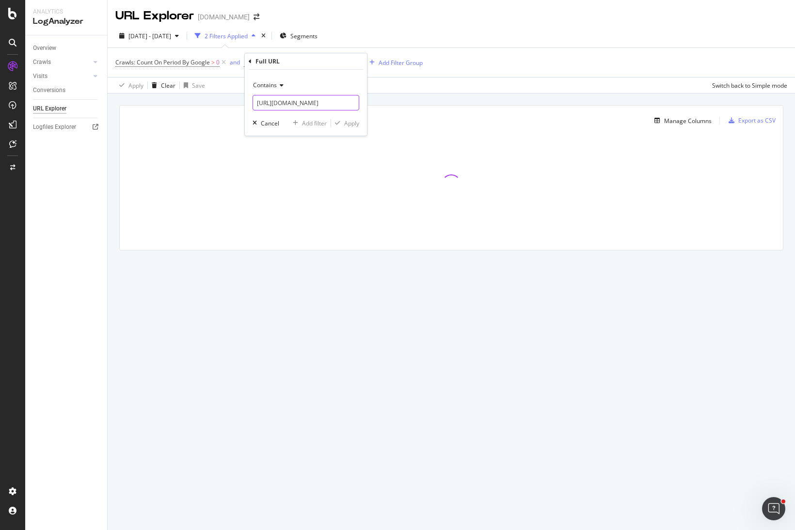
scroll to position [0, 62]
type input "[URL][DOMAIN_NAME]"
click at [356, 126] on div "Apply" at bounding box center [351, 123] width 15 height 8
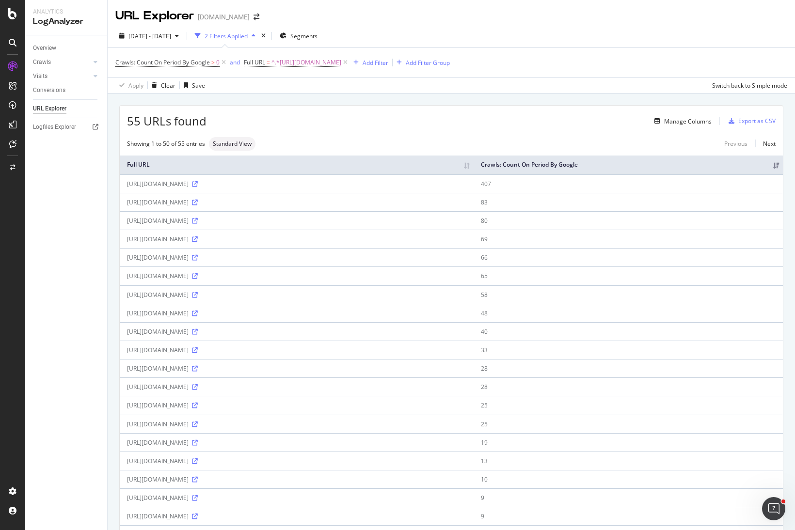
click at [429, 128] on div "55 URLs found Manage Columns Export as CSV" at bounding box center [451, 118] width 663 height 24
click at [198, 221] on icon at bounding box center [195, 221] width 6 height 6
click at [680, 122] on div "Manage Columns" at bounding box center [688, 121] width 48 height 8
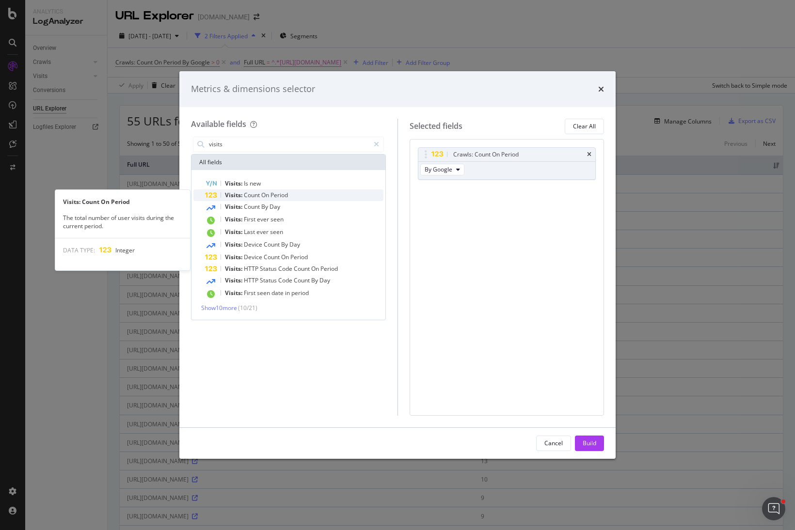
type input "visits"
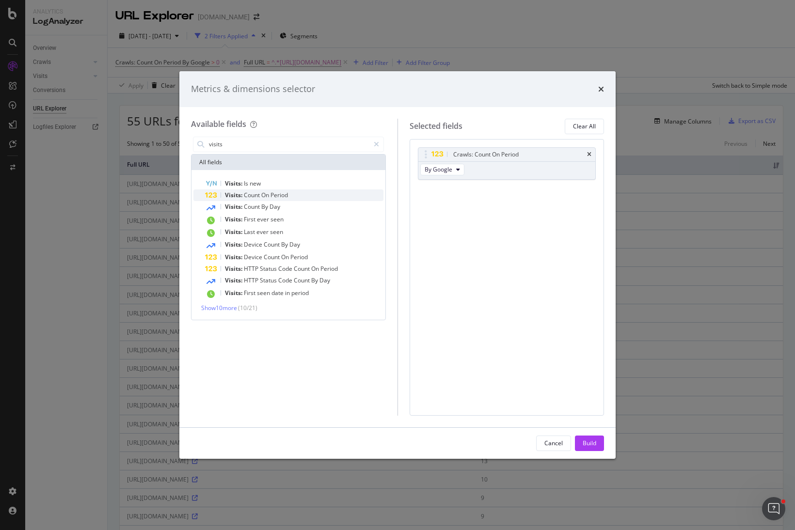
click at [269, 195] on span "On" at bounding box center [265, 195] width 9 height 8
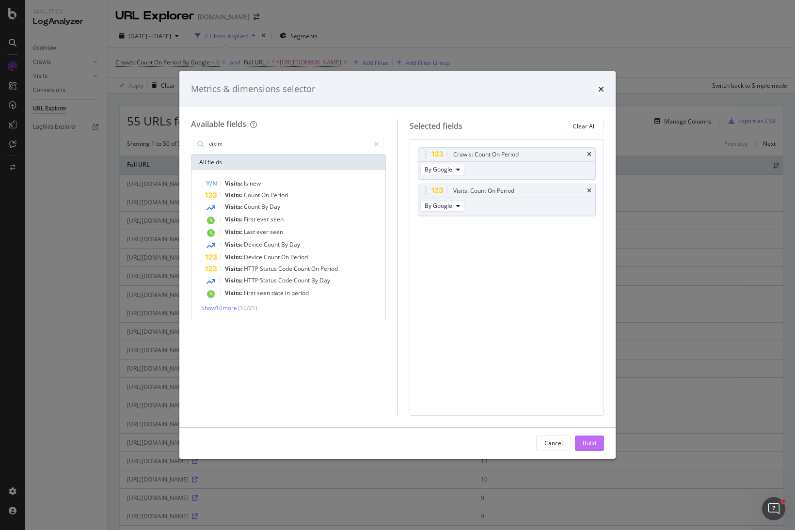
click at [591, 440] on div "Build" at bounding box center [590, 443] width 14 height 8
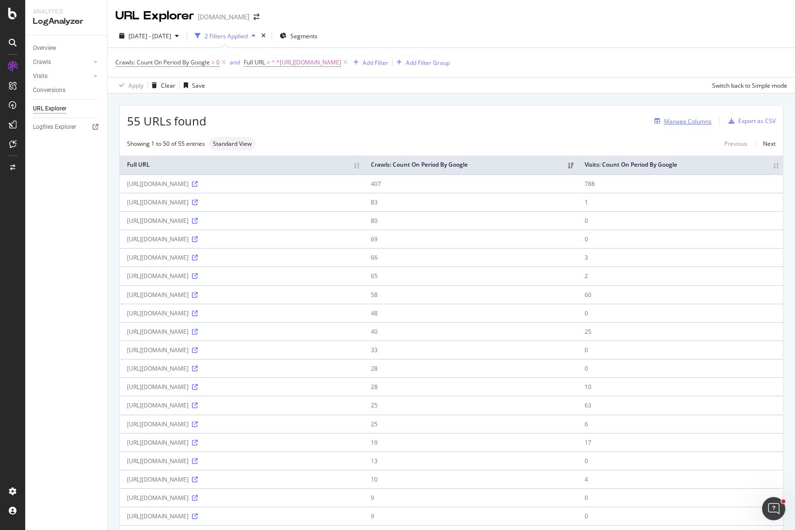
click at [675, 125] on div "Manage Columns" at bounding box center [688, 121] width 48 height 8
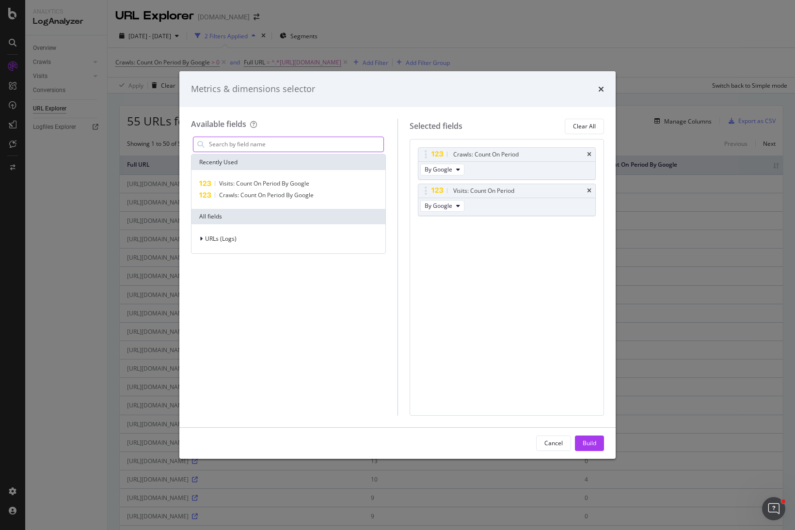
click at [251, 143] on input "modal" at bounding box center [296, 144] width 176 height 15
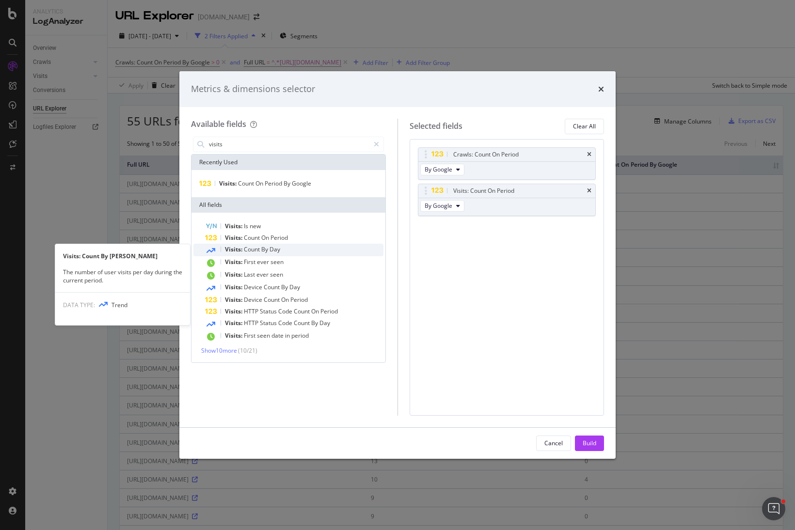
type input "visits"
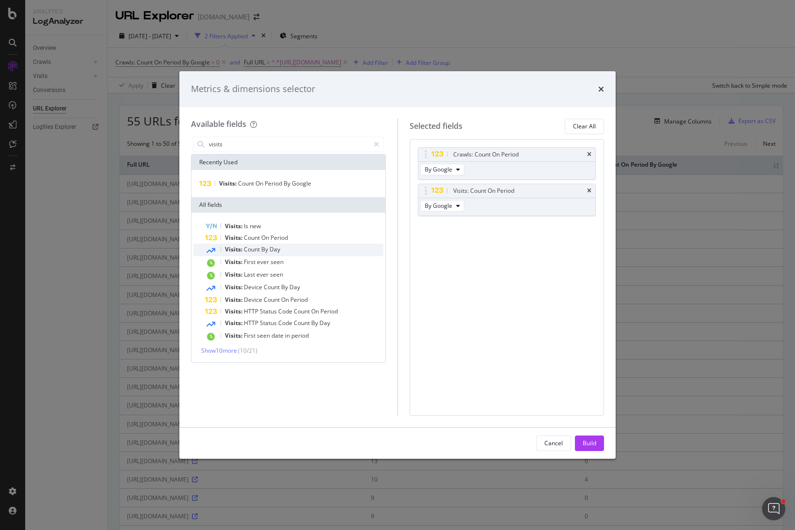
click at [254, 248] on span "Count" at bounding box center [252, 249] width 17 height 8
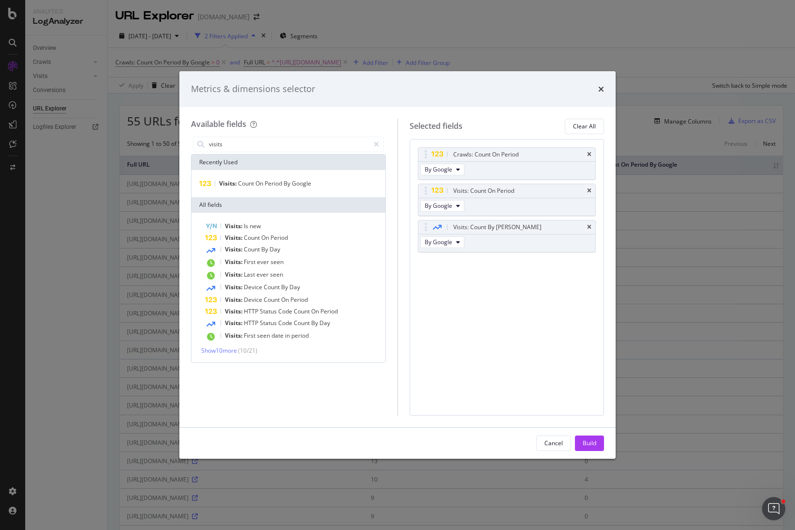
click at [597, 444] on button "Build" at bounding box center [589, 444] width 29 height 16
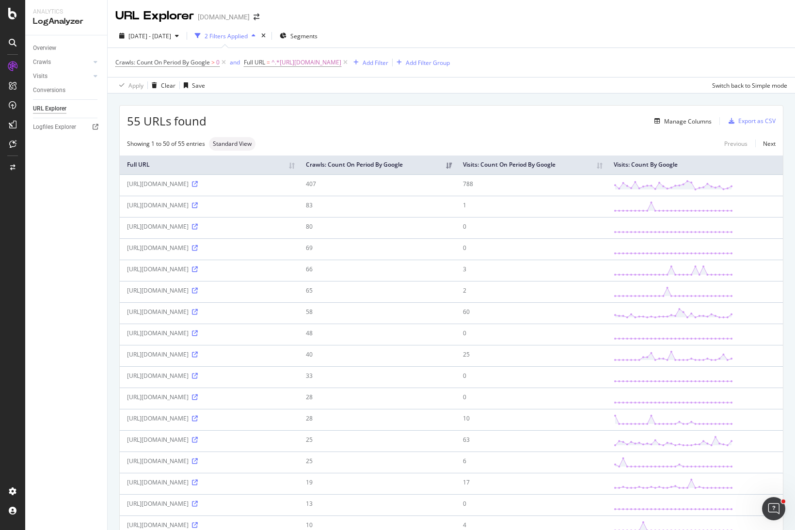
click at [542, 111] on div "55 URLs found Manage Columns Export as CSV" at bounding box center [451, 118] width 663 height 24
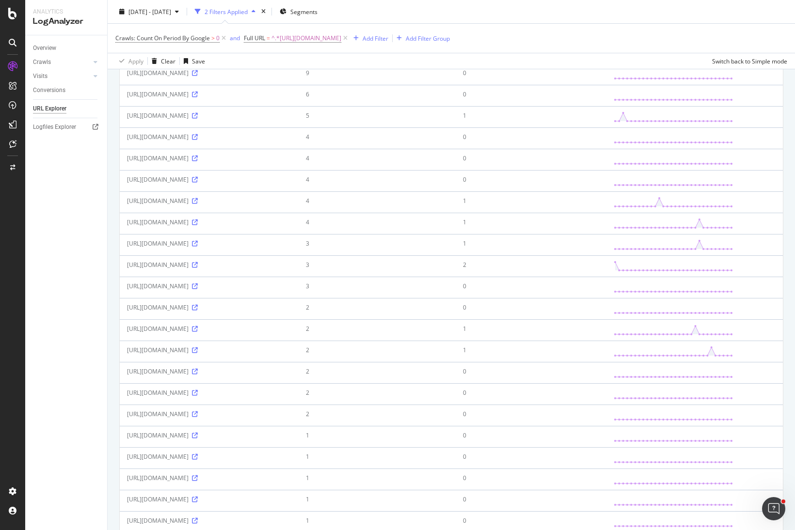
scroll to position [485, 0]
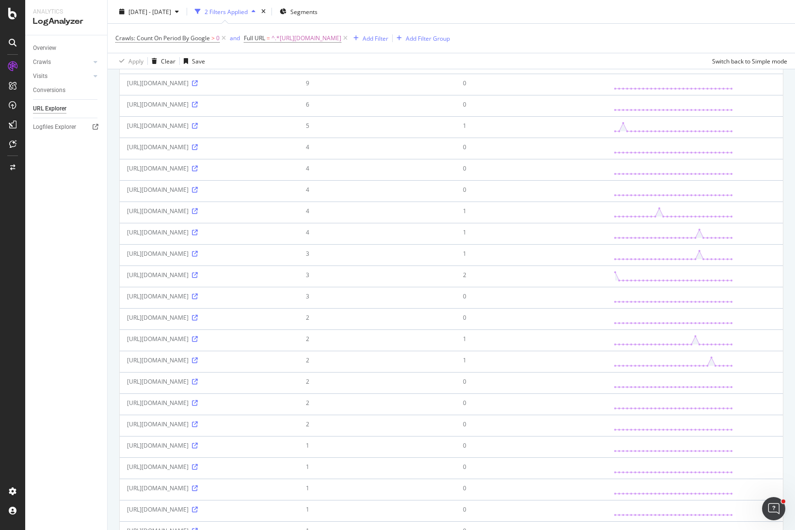
click at [670, 33] on div "Crawls: Count On Period By Google > 0 and Full URL = ^.*[URL][DOMAIN_NAME] Add …" at bounding box center [451, 38] width 672 height 29
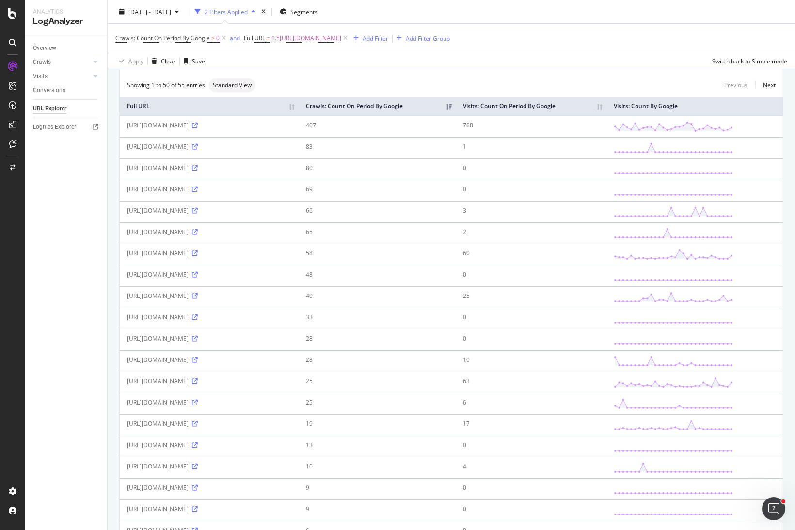
scroll to position [0, 0]
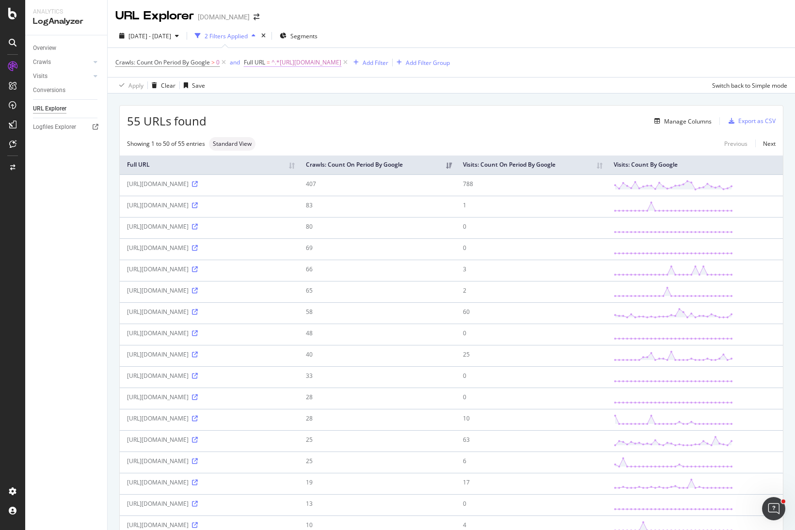
click at [302, 62] on span "^.*[URL][DOMAIN_NAME]" at bounding box center [307, 63] width 70 height 14
click at [327, 99] on input "[URL][DOMAIN_NAME]" at bounding box center [299, 103] width 92 height 16
drag, startPoint x: 480, startPoint y: 120, endPoint x: 434, endPoint y: 112, distance: 45.8
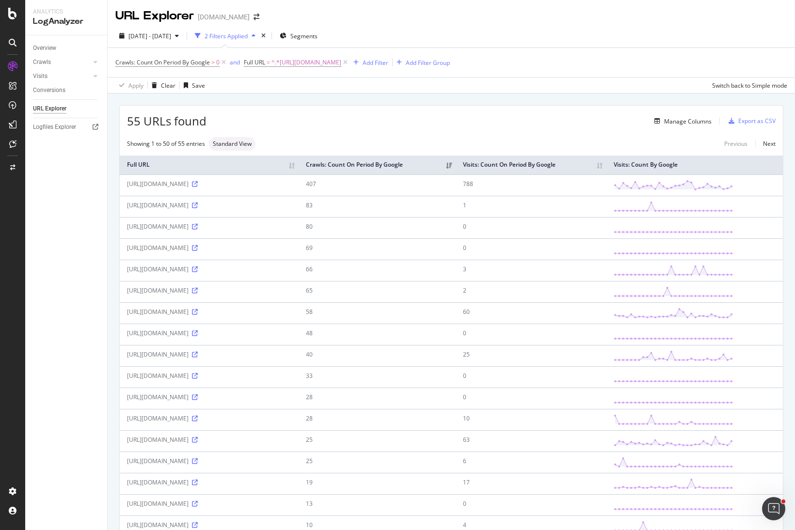
click at [476, 120] on div "Manage Columns" at bounding box center [459, 121] width 505 height 12
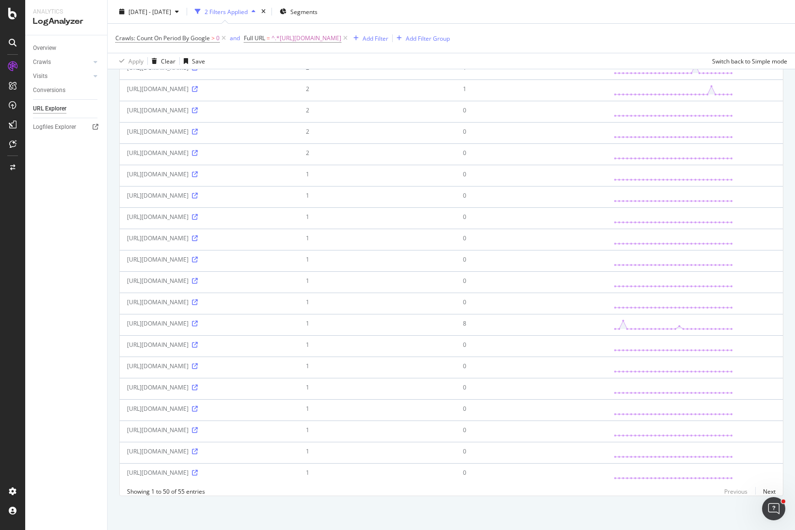
scroll to position [843, 0]
click at [89, 381] on div "Overview Crawls Daily Distribution Segments Distribution HTTP Codes Resources V…" at bounding box center [66, 282] width 82 height 495
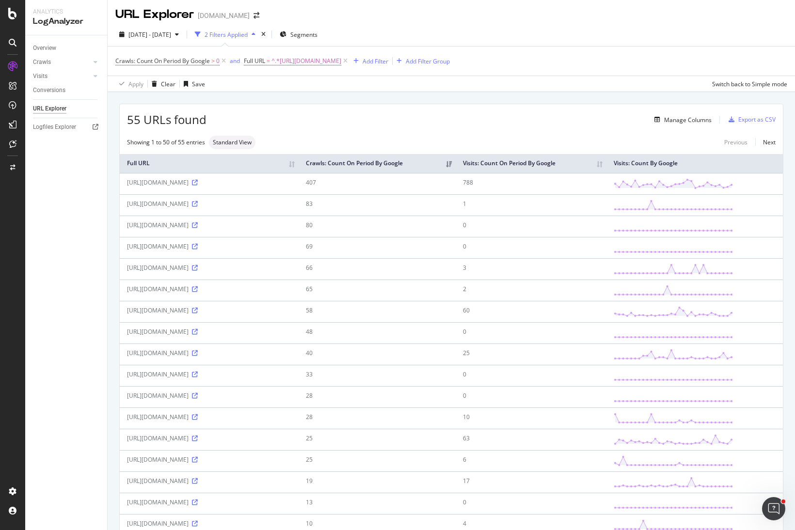
scroll to position [0, 0]
click at [206, 64] on span "Crawls: Count On Period By Google" at bounding box center [162, 62] width 95 height 8
click at [143, 84] on span "By Google" at bounding box center [138, 85] width 28 height 8
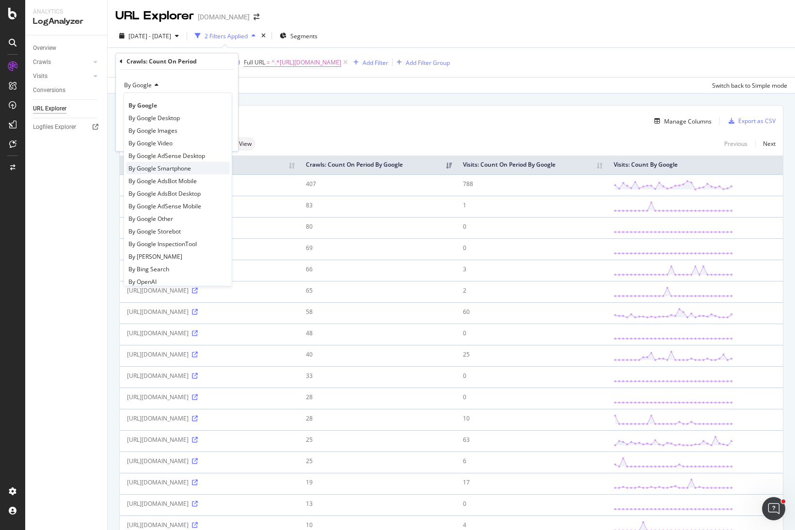
click at [189, 171] on span "By Google Smartphone" at bounding box center [159, 168] width 63 height 8
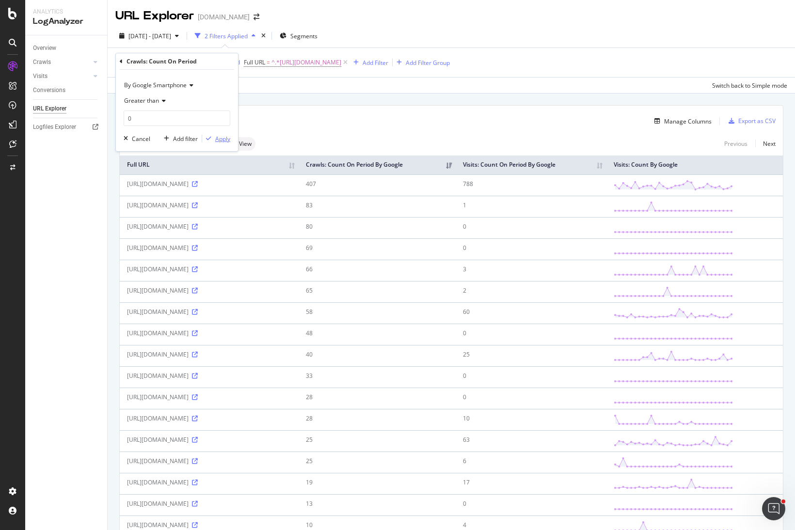
click at [216, 137] on div "Apply" at bounding box center [222, 139] width 15 height 8
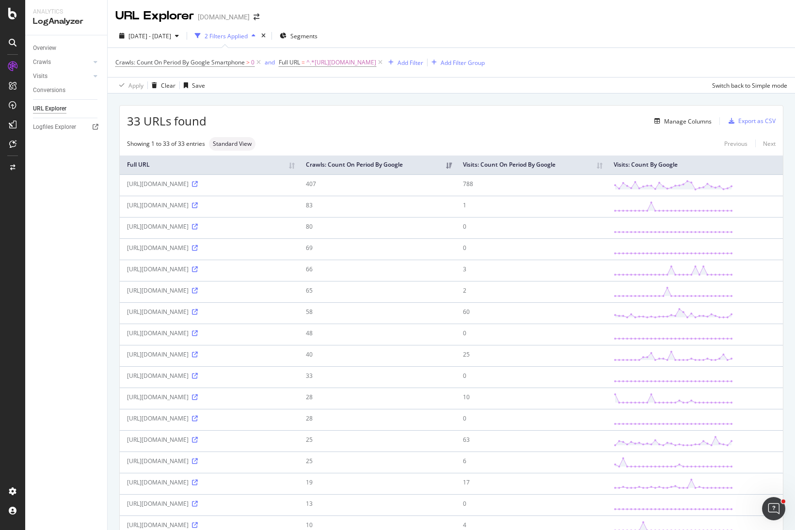
click at [578, 116] on div "Manage Columns" at bounding box center [459, 121] width 505 height 12
click at [401, 116] on div "Manage Columns" at bounding box center [459, 121] width 505 height 12
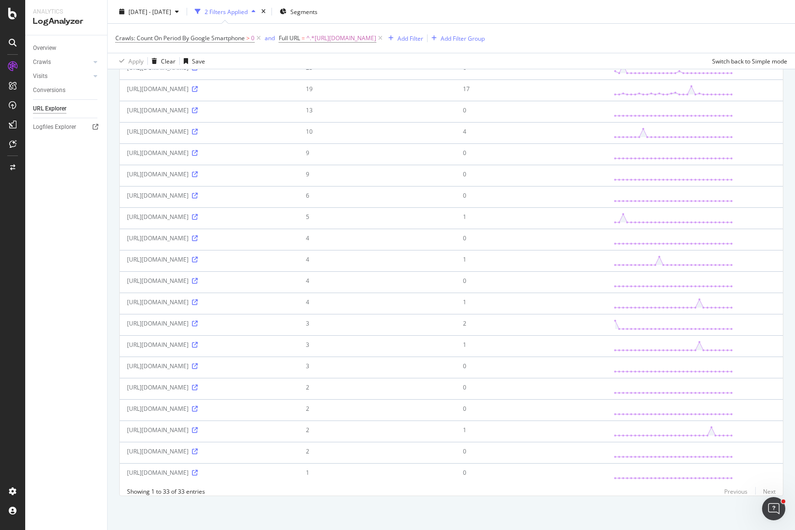
scroll to position [401, 0]
click at [619, 9] on div "[DATE] - [DATE] 2 Filters Applied Segments" at bounding box center [452, 13] width 688 height 19
click at [59, 225] on div "Overview Crawls Daily Distribution Segments Distribution HTTP Codes Resources V…" at bounding box center [66, 282] width 82 height 495
click at [83, 230] on div "Overview Crawls Daily Distribution Segments Distribution HTTP Codes Resources V…" at bounding box center [66, 282] width 82 height 495
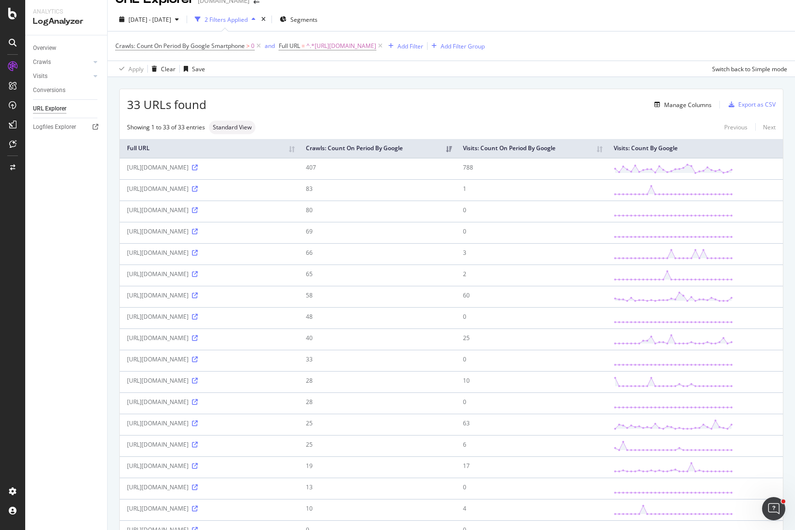
scroll to position [13, 0]
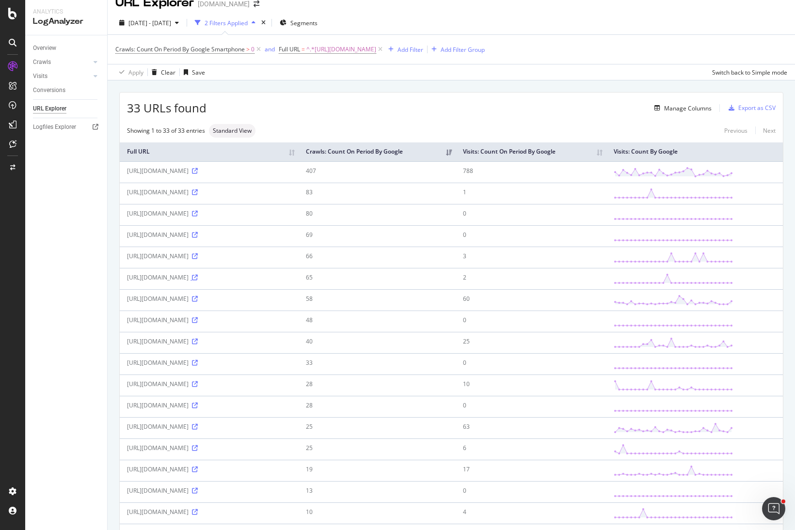
click at [198, 278] on icon at bounding box center [195, 278] width 6 height 6
click at [63, 237] on div "Overview Crawls Daily Distribution Segments Distribution HTTP Codes Resources V…" at bounding box center [66, 282] width 82 height 495
click at [198, 321] on icon at bounding box center [195, 321] width 6 height 6
click at [418, 103] on div "Manage Columns" at bounding box center [459, 108] width 505 height 12
click at [447, 114] on div "33 URLs found Manage Columns Export as CSV" at bounding box center [451, 105] width 663 height 24
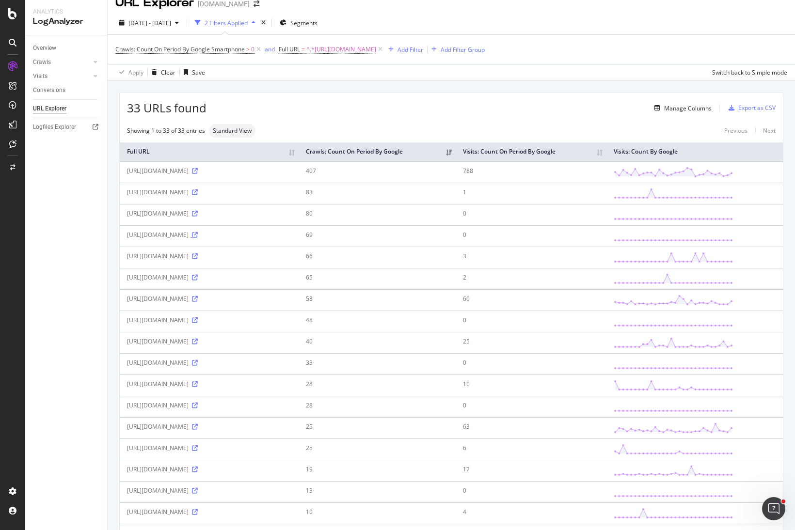
click at [198, 237] on icon at bounding box center [195, 235] width 6 height 6
click at [198, 322] on icon at bounding box center [195, 321] width 6 height 6
